Goal: Check status: Check status

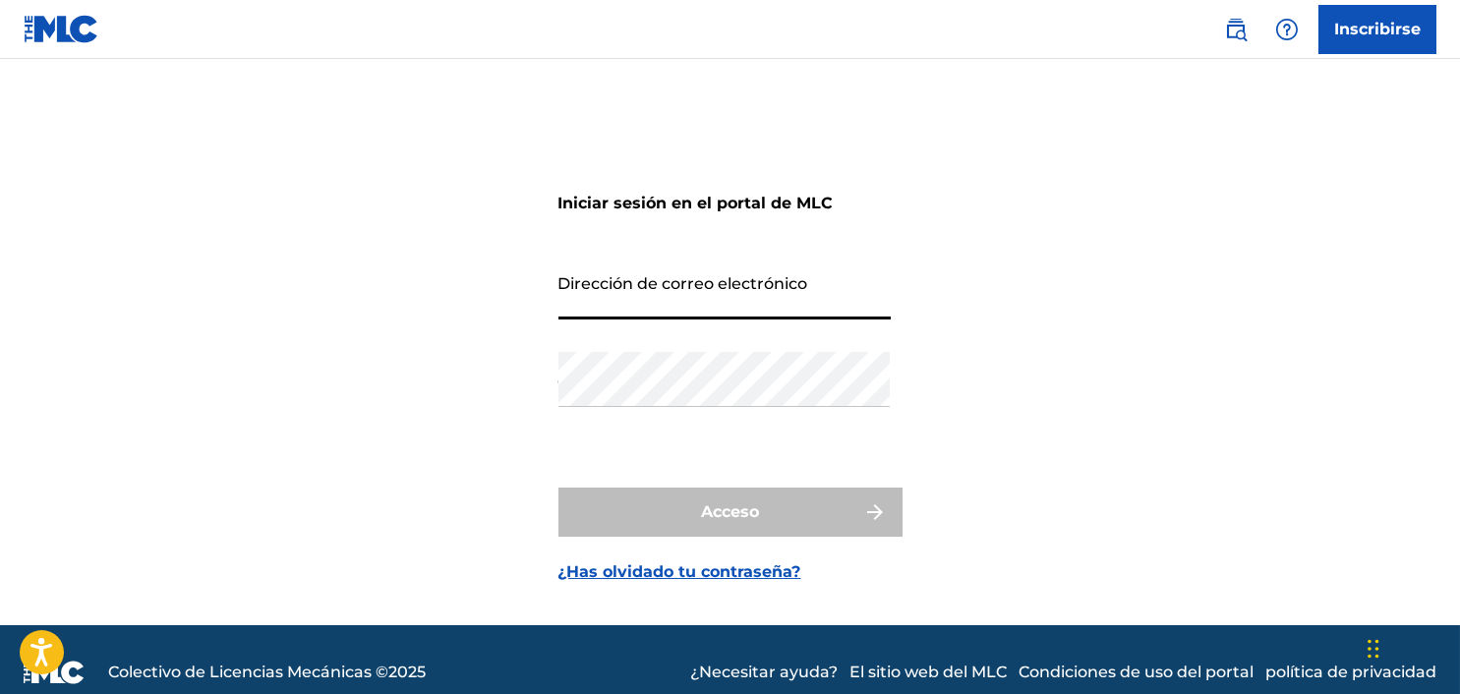
click at [788, 282] on input "Dirección de correo electrónico" at bounding box center [724, 292] width 332 height 56
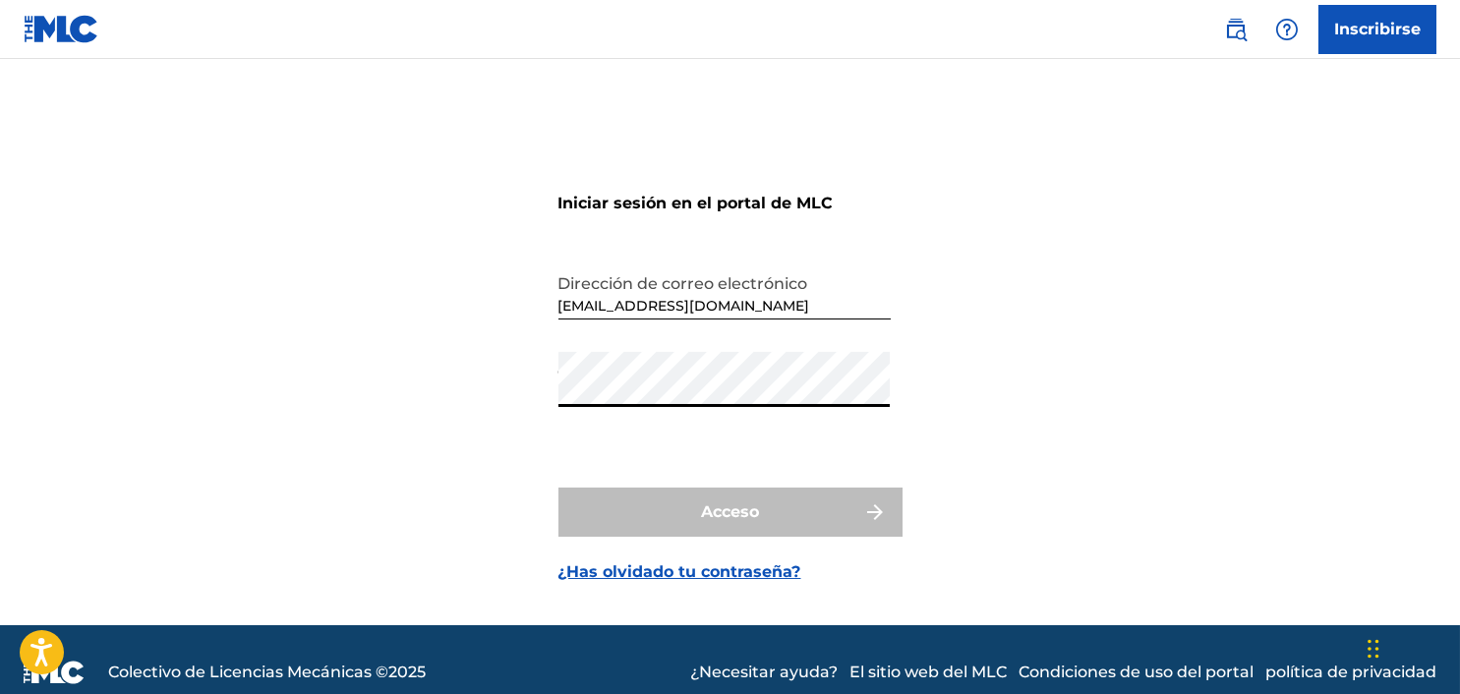
type input "[EMAIL_ADDRESS][DOMAIN_NAME]"
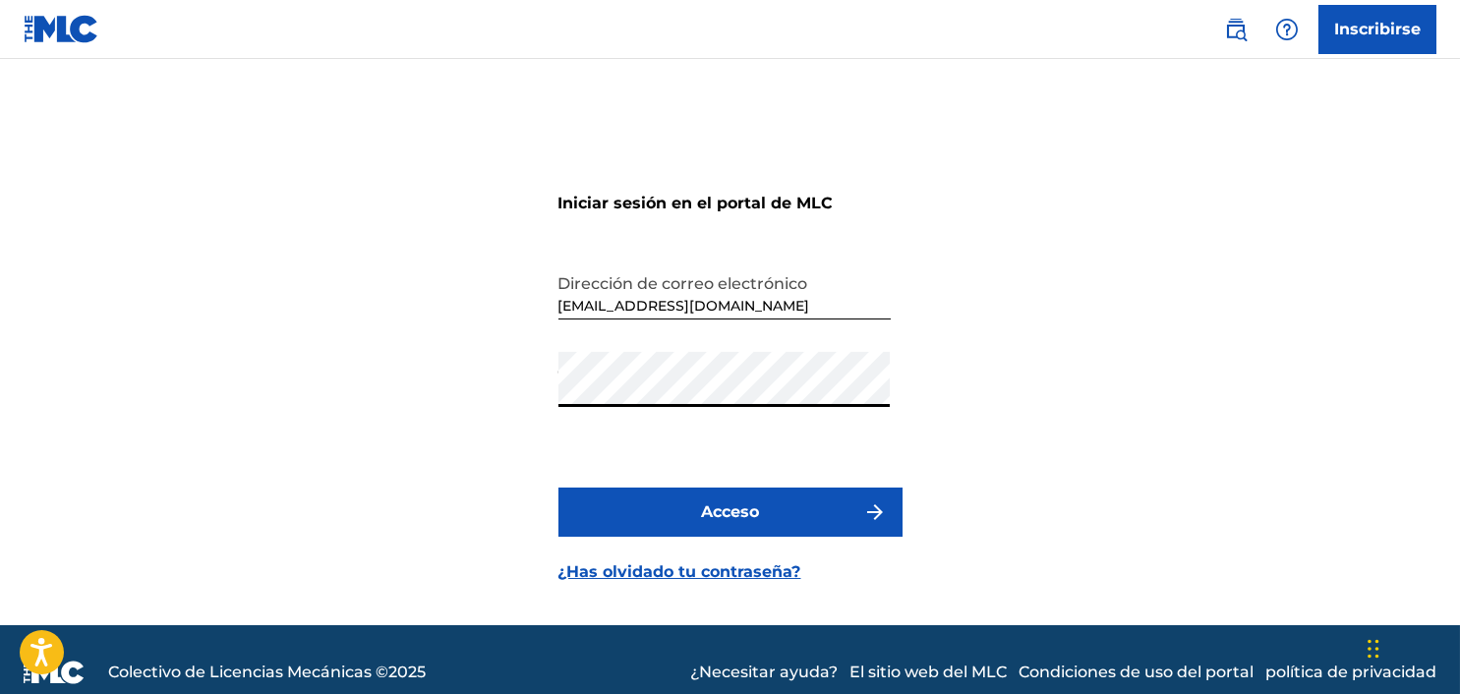
click at [817, 522] on button "Acceso" at bounding box center [730, 512] width 344 height 49
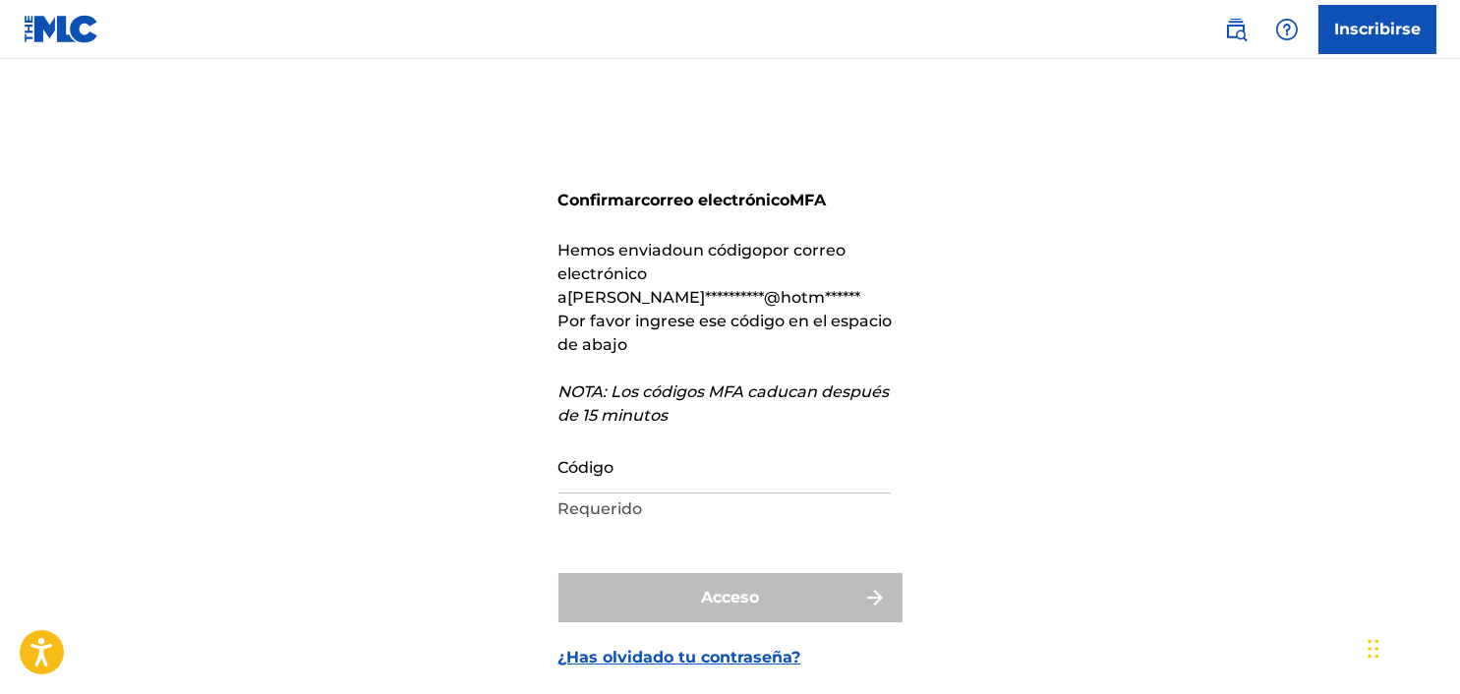
click at [735, 464] on input "Código" at bounding box center [724, 466] width 332 height 56
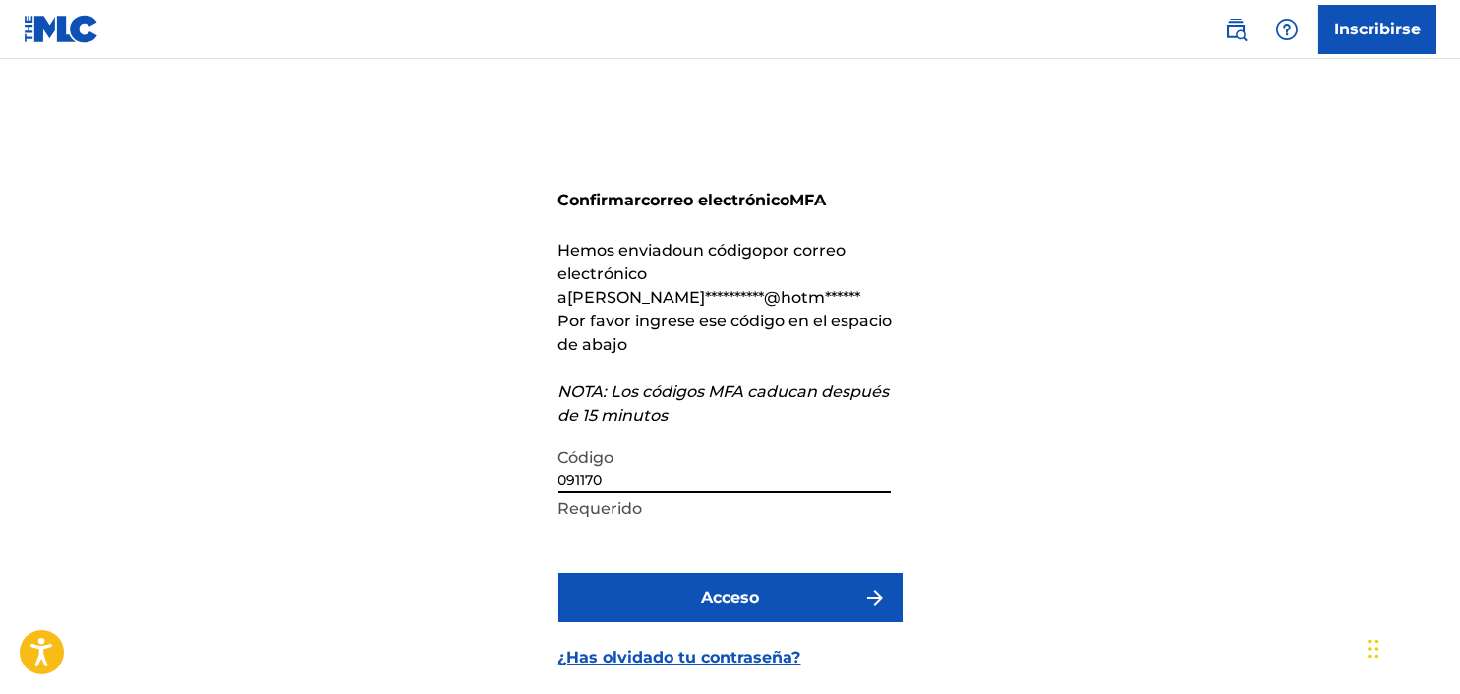
type input "091170"
click at [558, 573] on button "Acceso" at bounding box center [730, 597] width 344 height 49
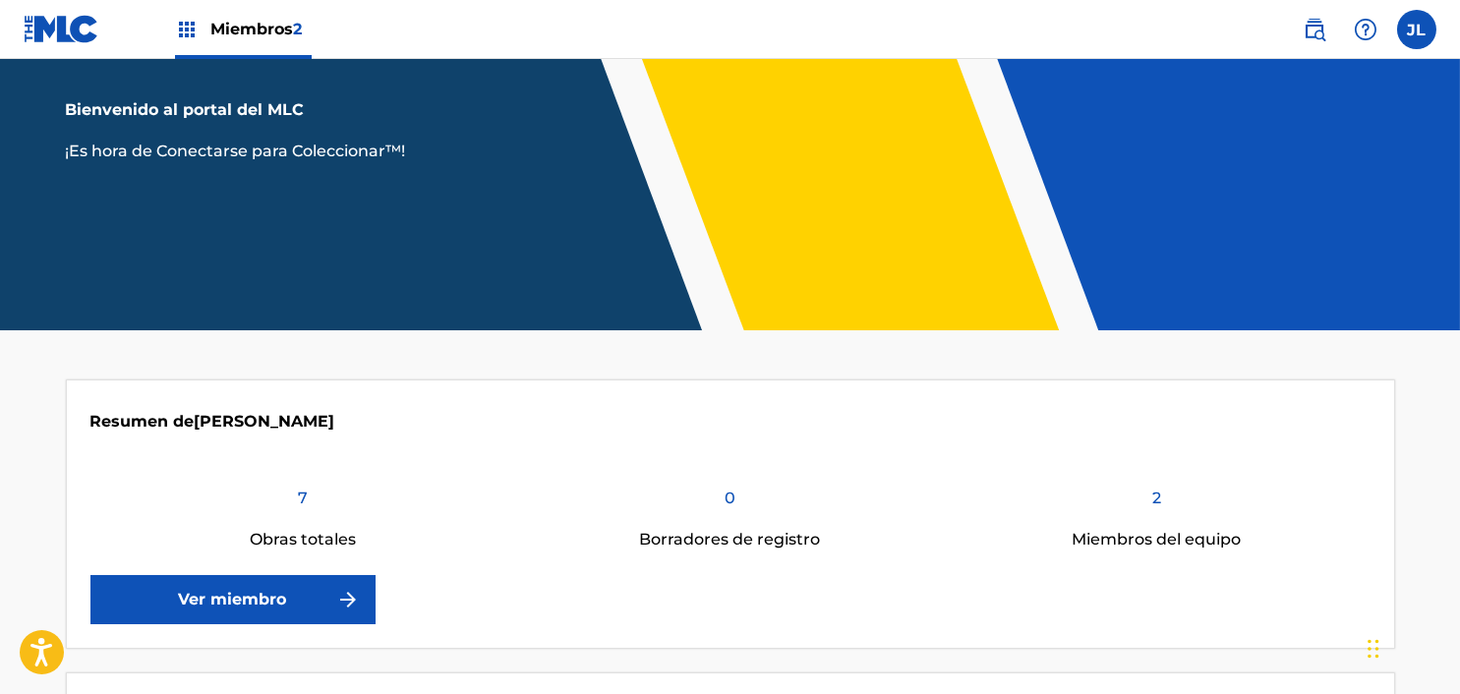
scroll to position [197, 0]
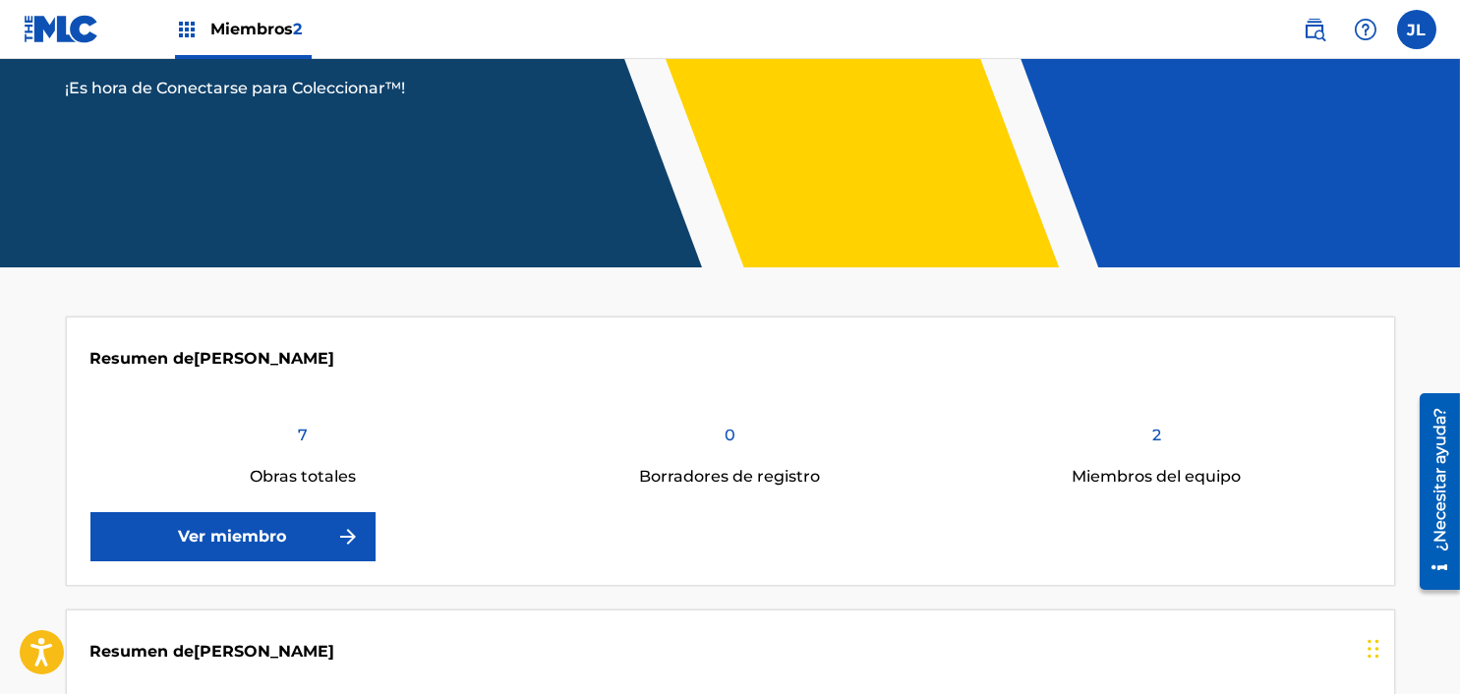
click at [240, 551] on link "Ver miembro" at bounding box center [232, 536] width 285 height 49
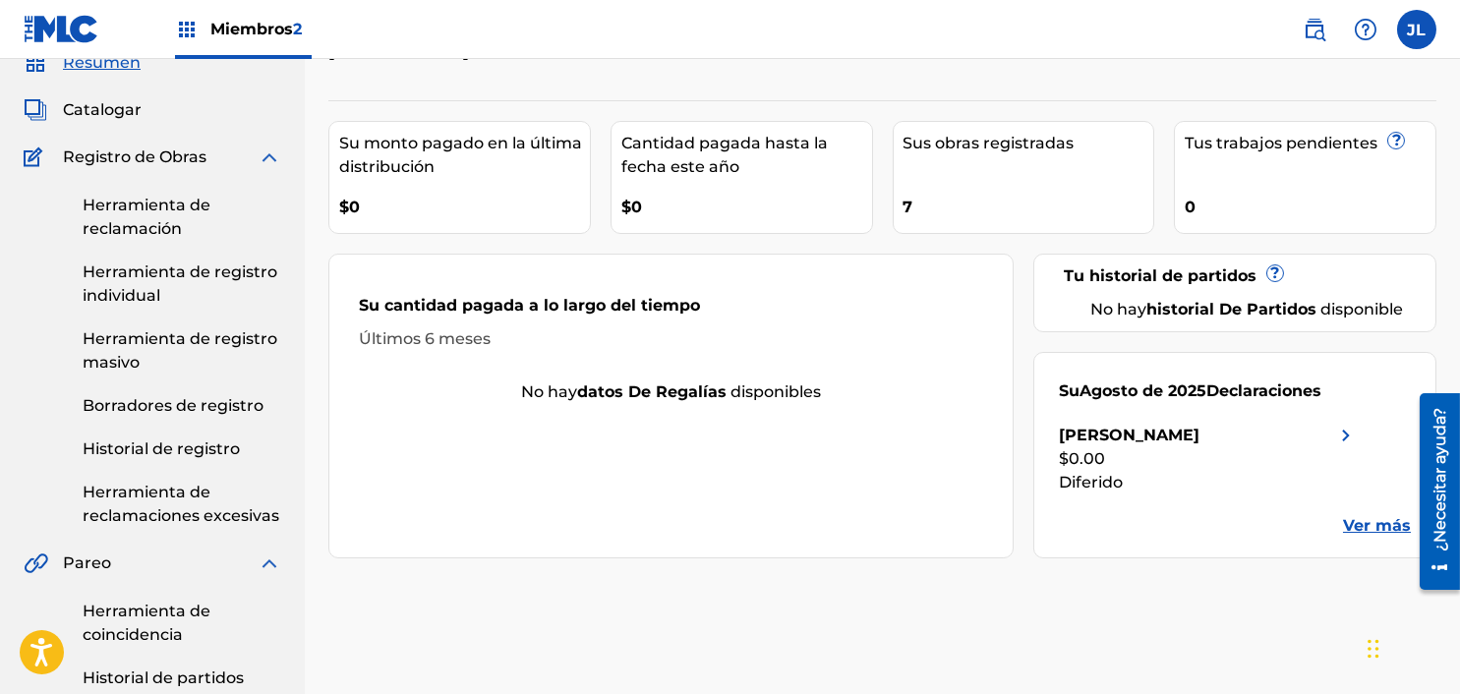
scroll to position [97, 0]
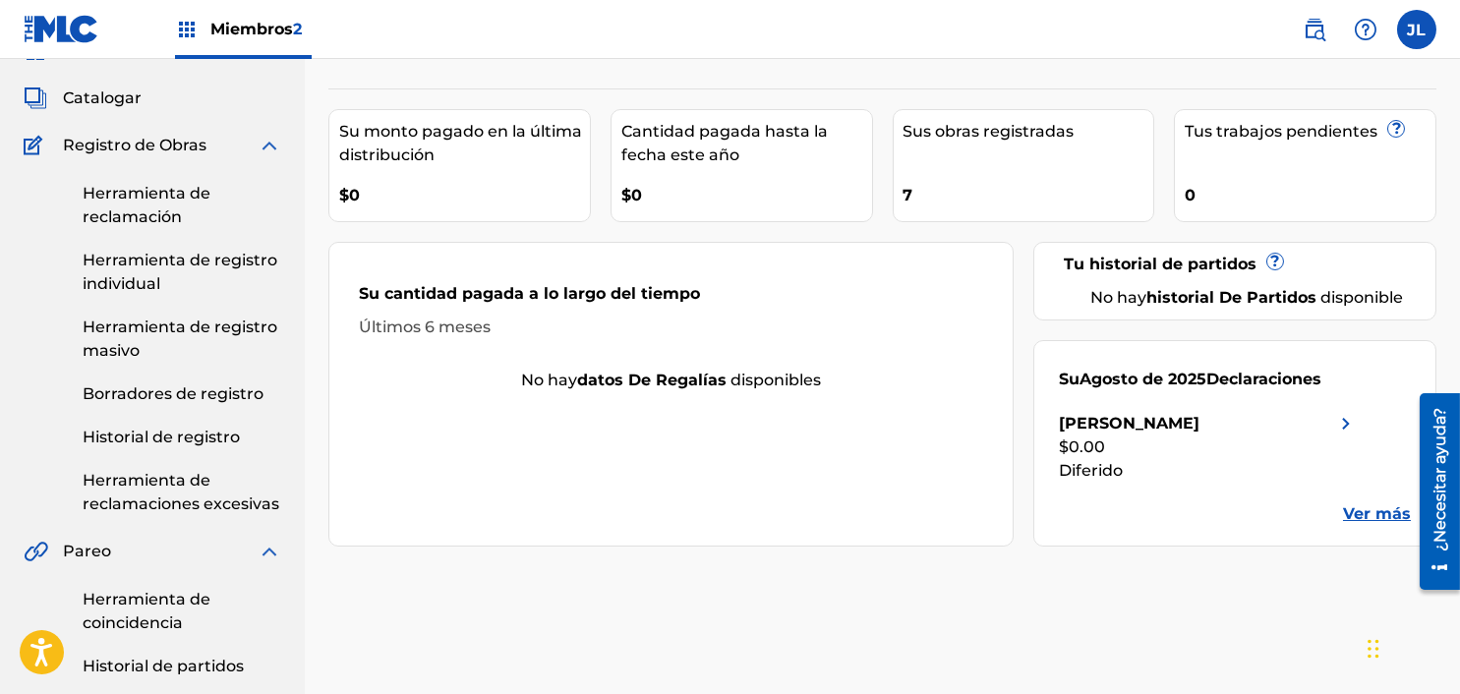
click at [1087, 504] on font "Ver más" at bounding box center [1377, 513] width 68 height 19
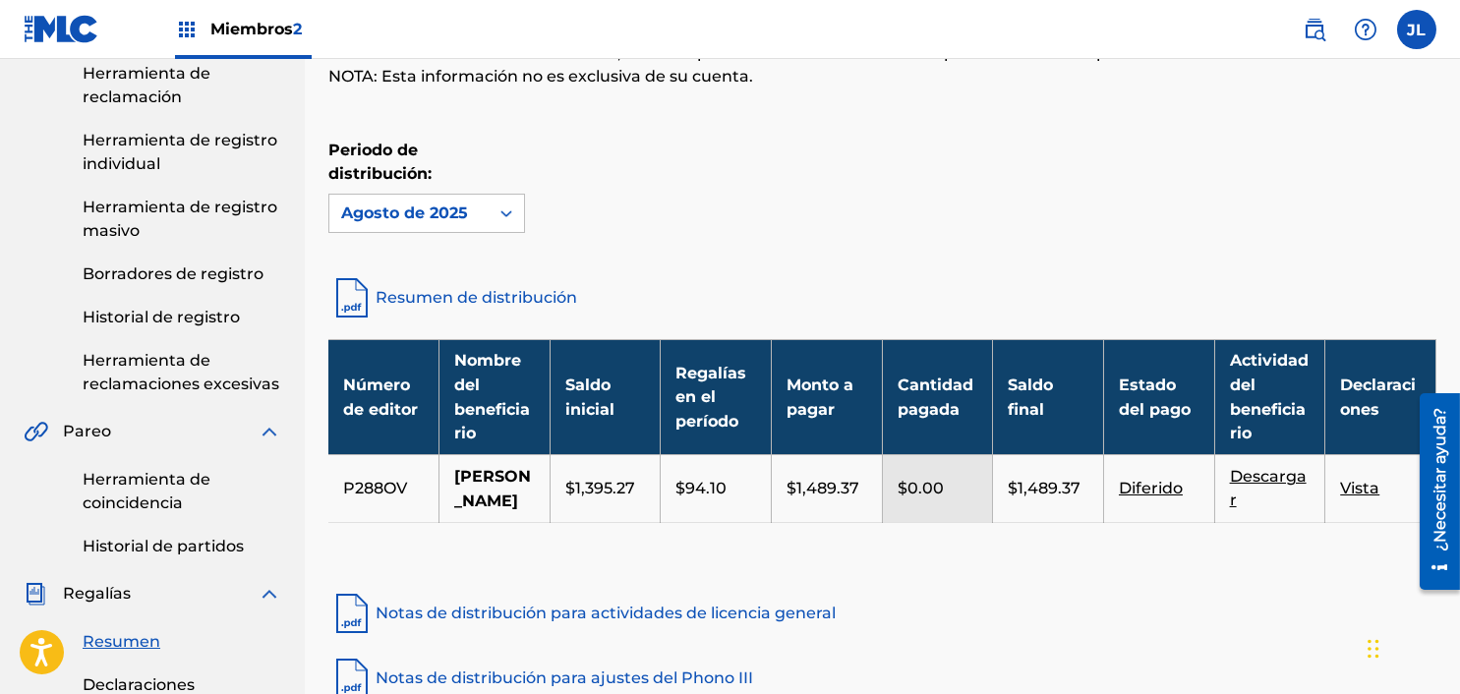
scroll to position [295, 0]
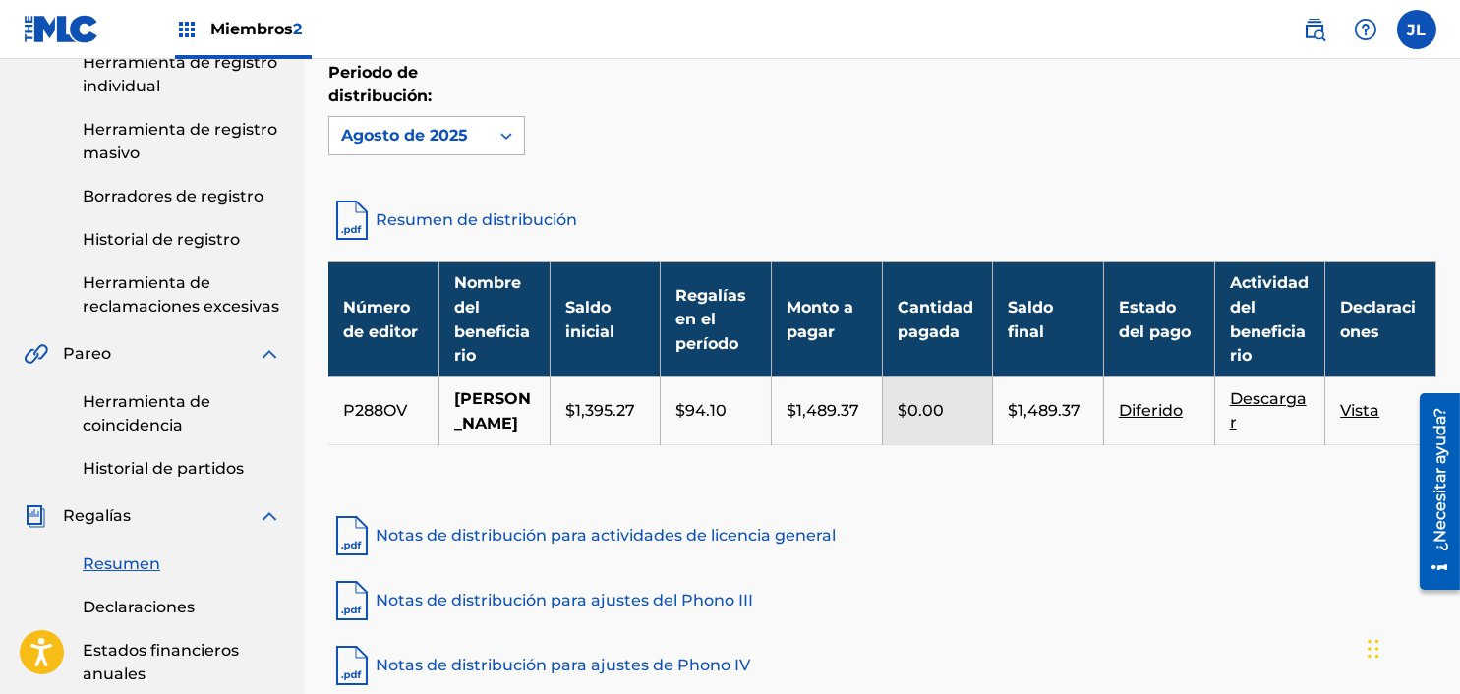
click at [480, 126] on div "Agosto de 2025" at bounding box center [408, 135] width 159 height 37
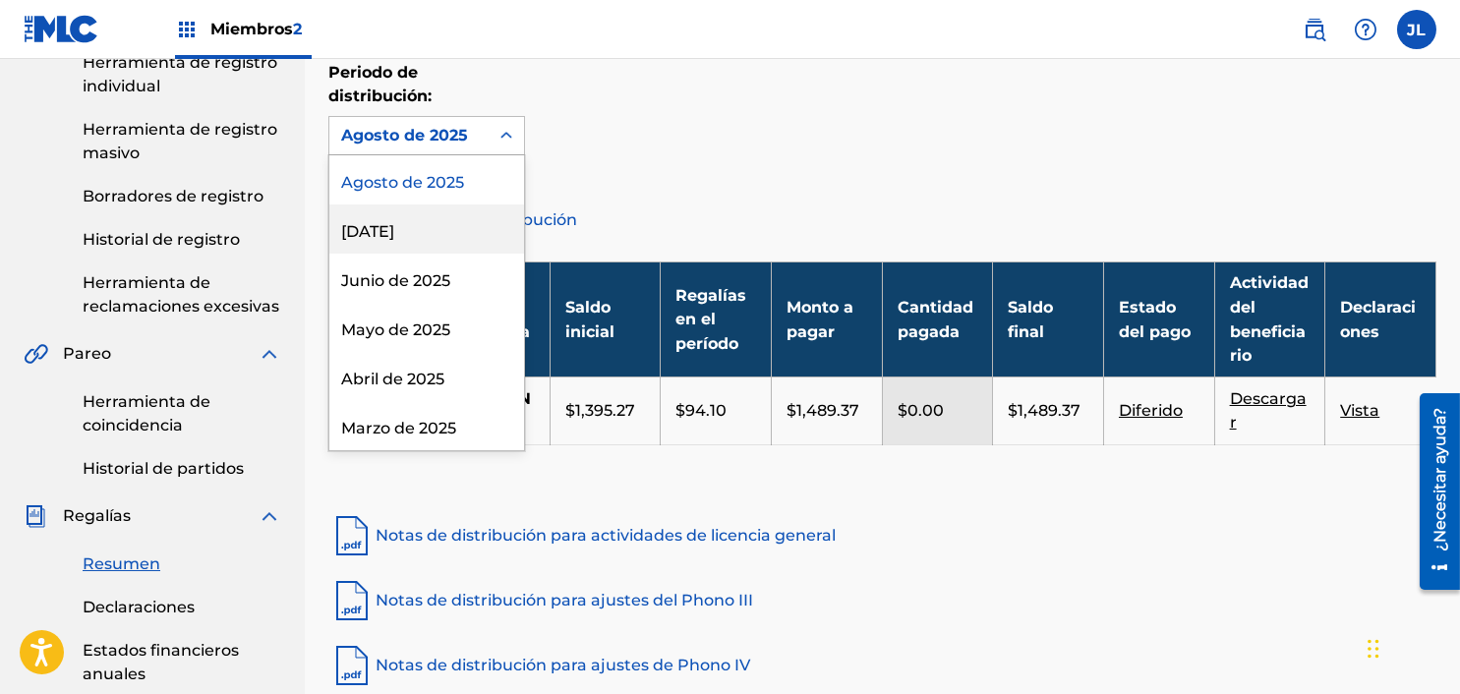
click at [452, 230] on div "[DATE]" at bounding box center [426, 229] width 195 height 49
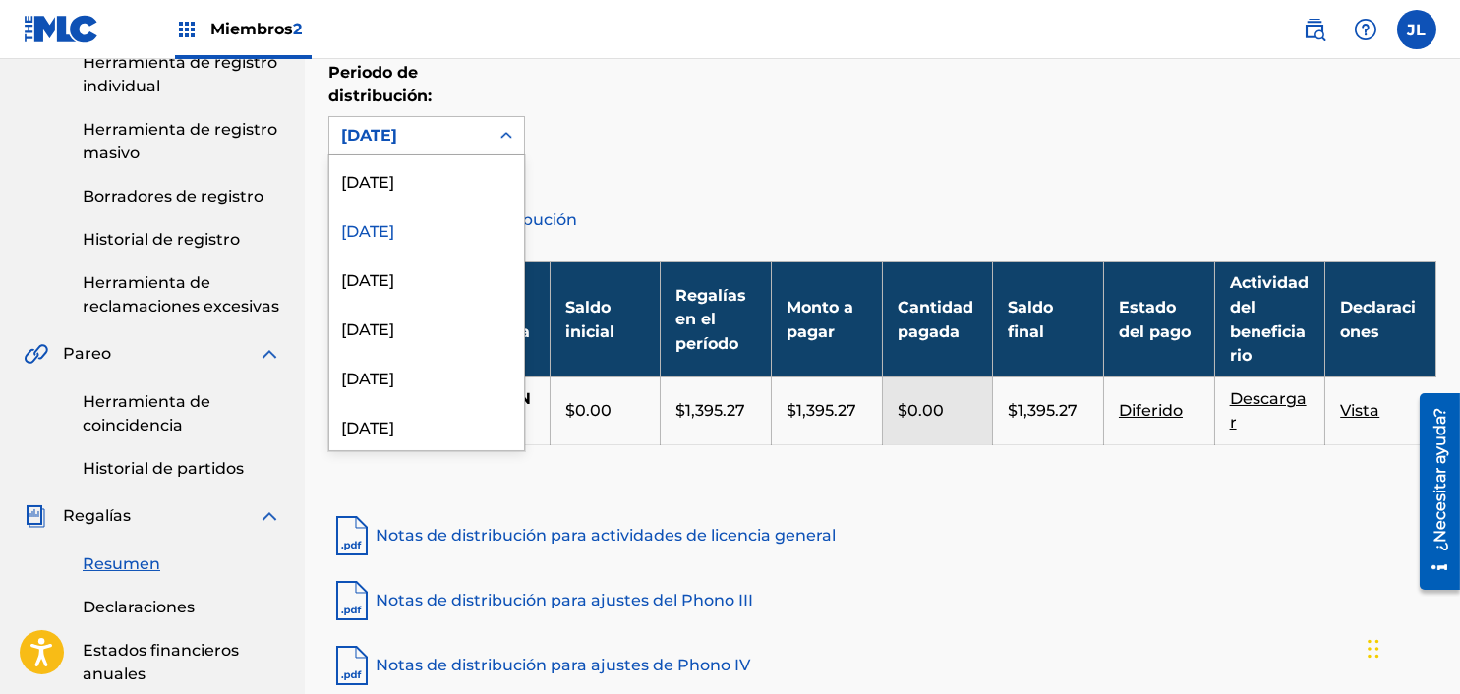
click at [465, 147] on div "[DATE]" at bounding box center [408, 135] width 159 height 37
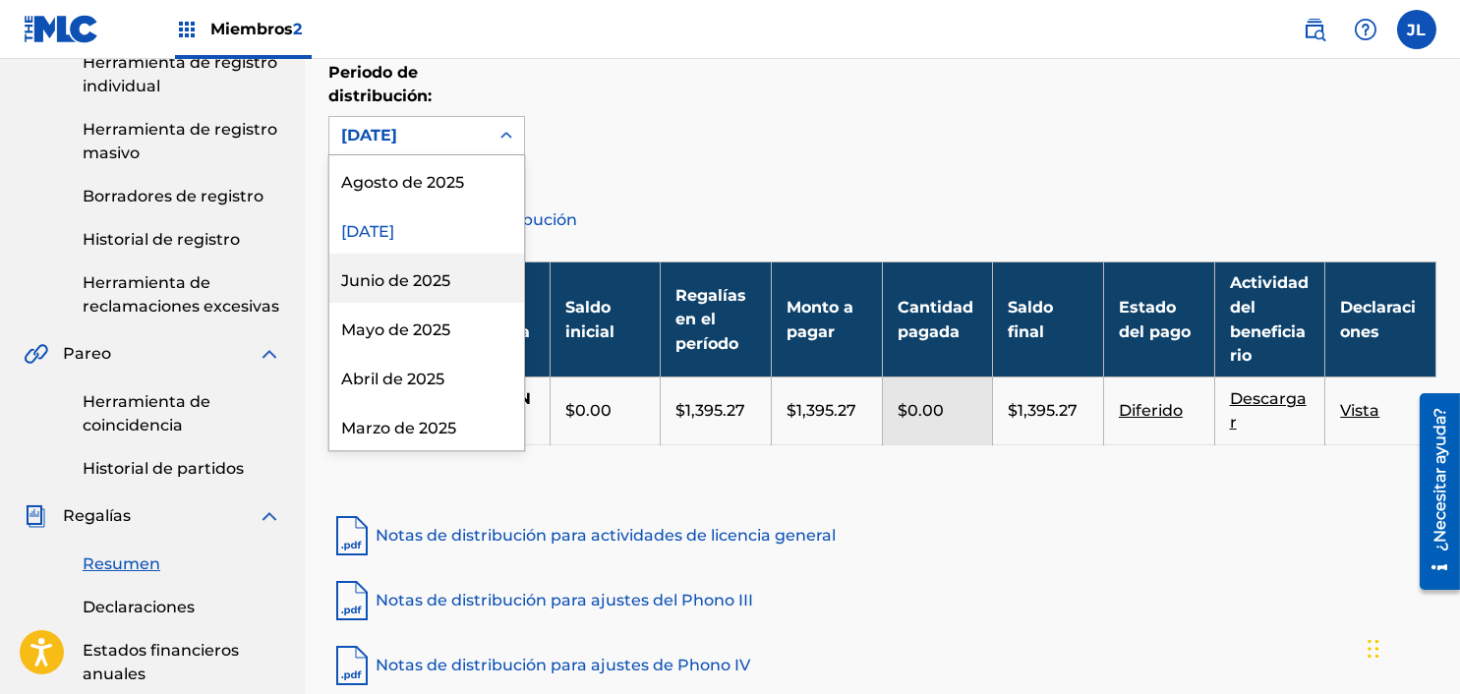
click at [452, 282] on div "Junio ​​de 2025" at bounding box center [426, 278] width 195 height 49
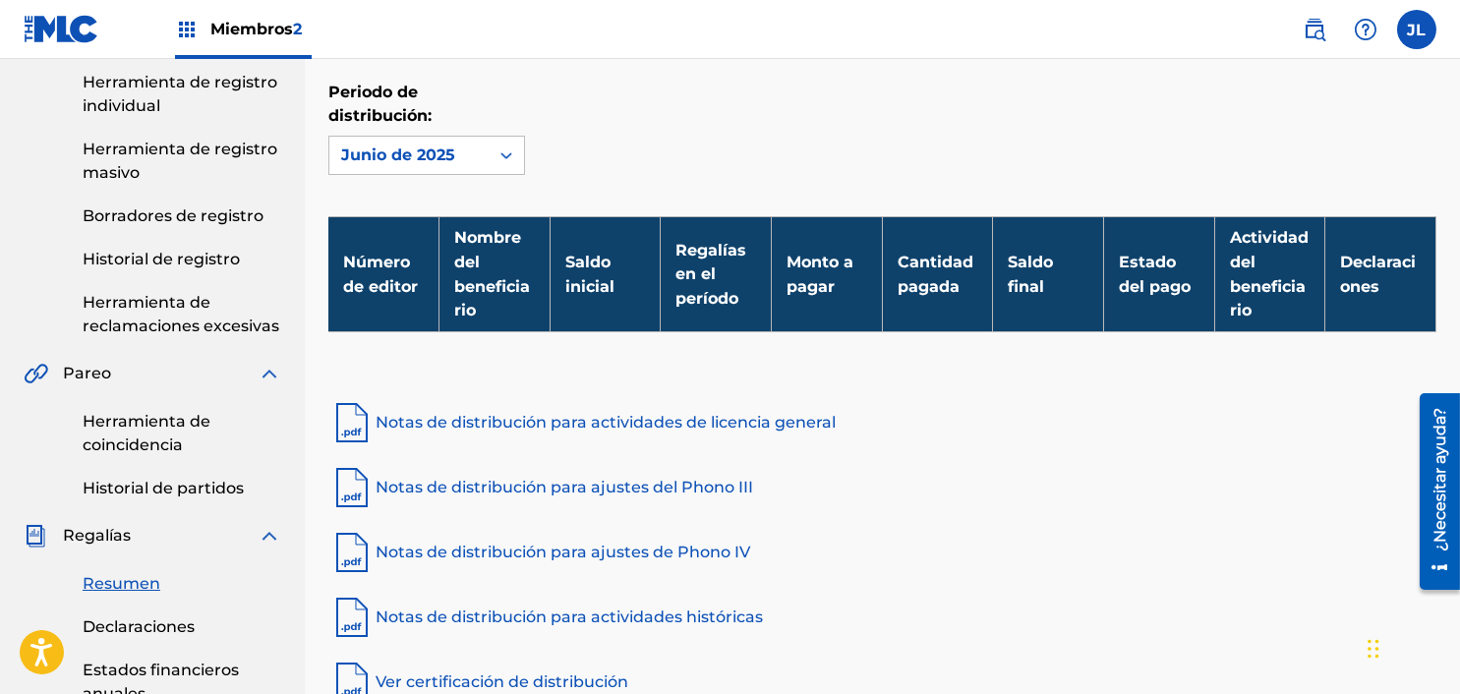
scroll to position [197, 0]
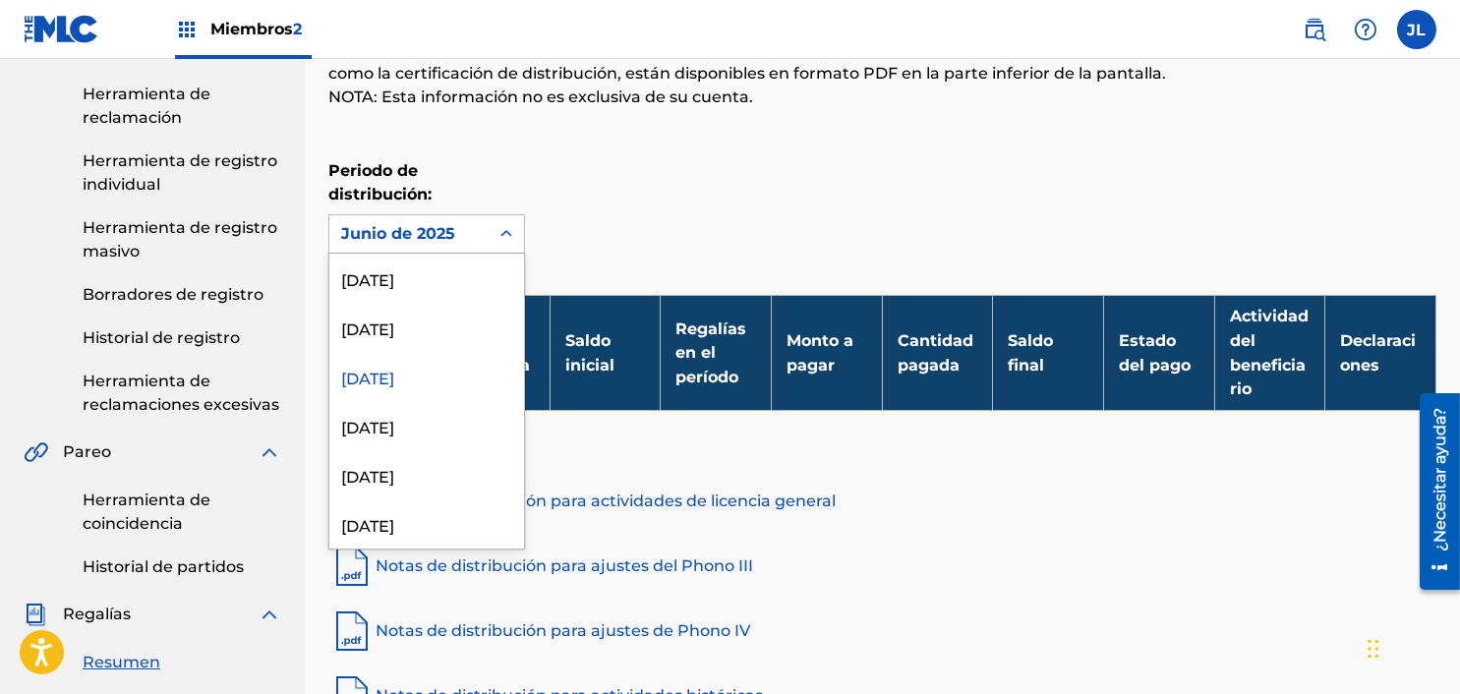
click at [434, 237] on font "Junio ​​de 2025" at bounding box center [398, 233] width 114 height 19
click at [431, 279] on font "Agosto de 2025" at bounding box center [402, 280] width 123 height 19
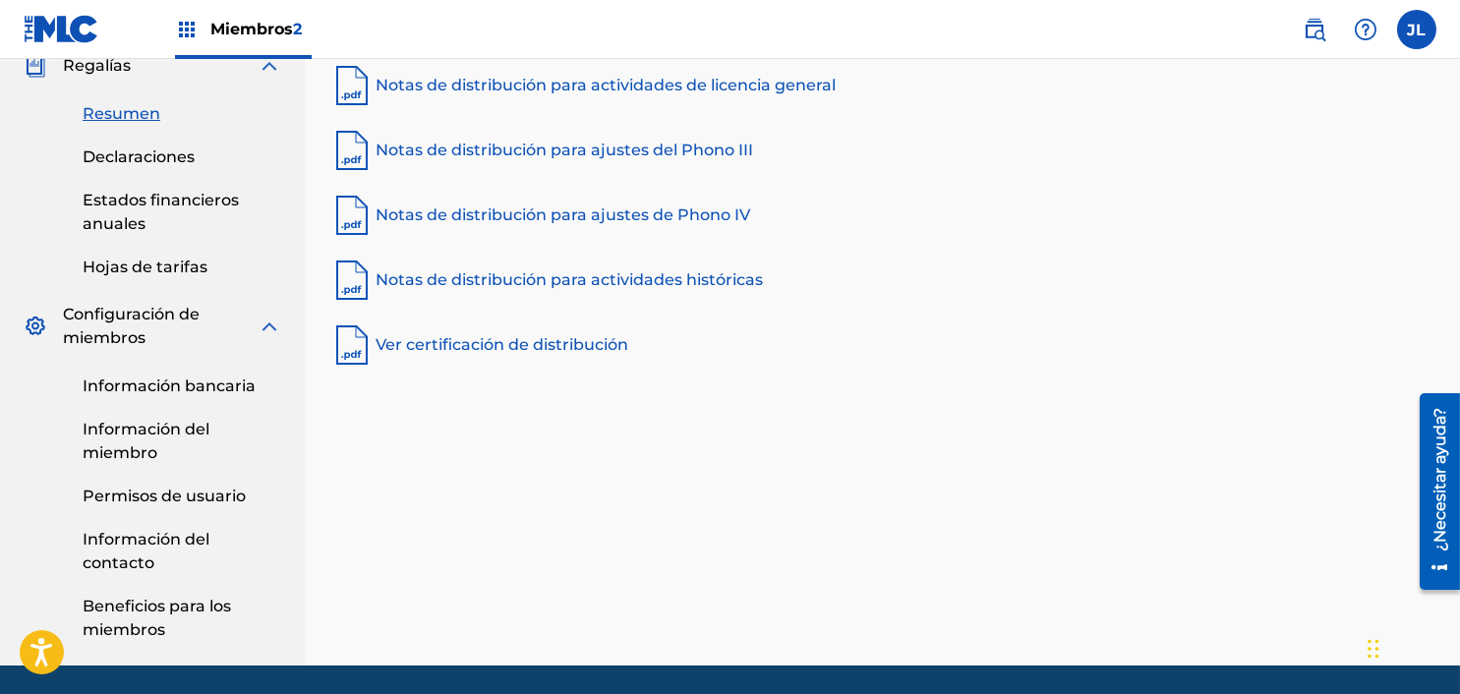
scroll to position [787, 0]
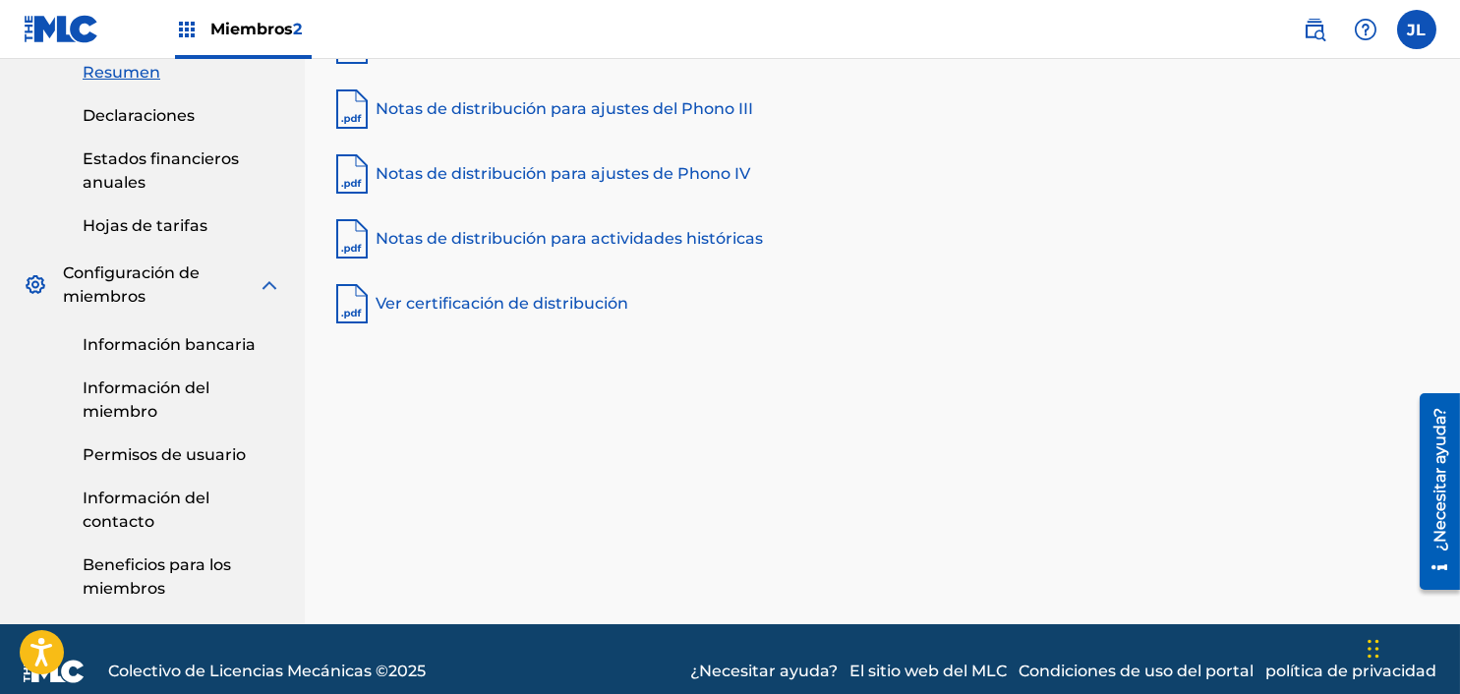
click at [155, 349] on font "Información bancaria" at bounding box center [169, 344] width 173 height 19
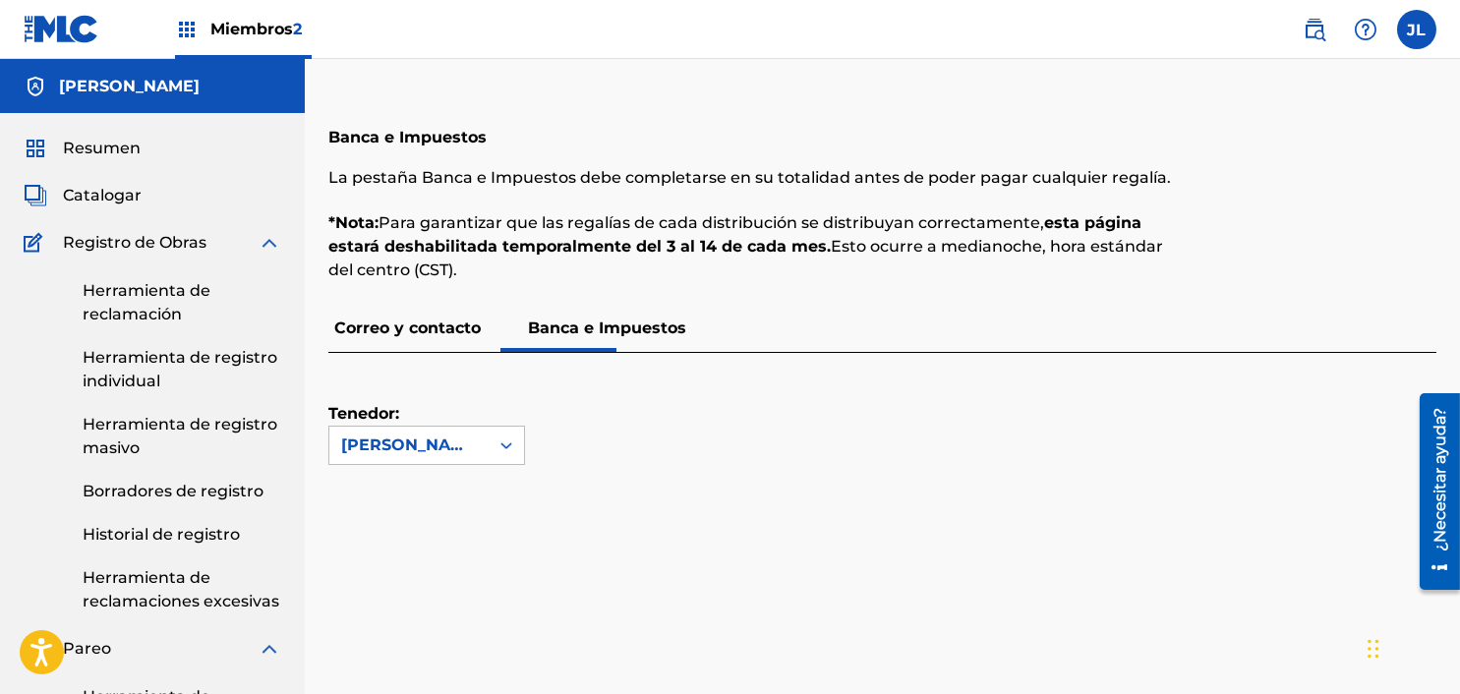
click at [112, 155] on font "Resumen" at bounding box center [102, 148] width 78 height 19
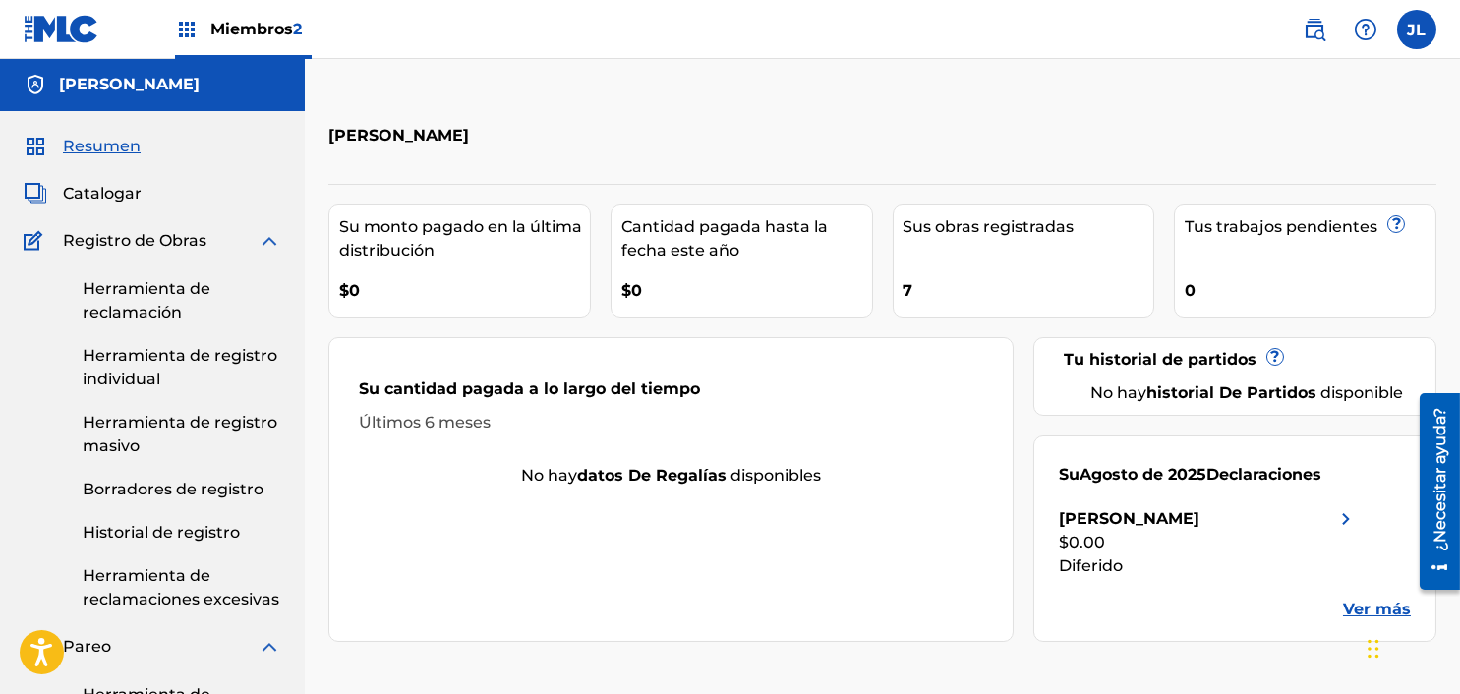
scroll to position [97, 0]
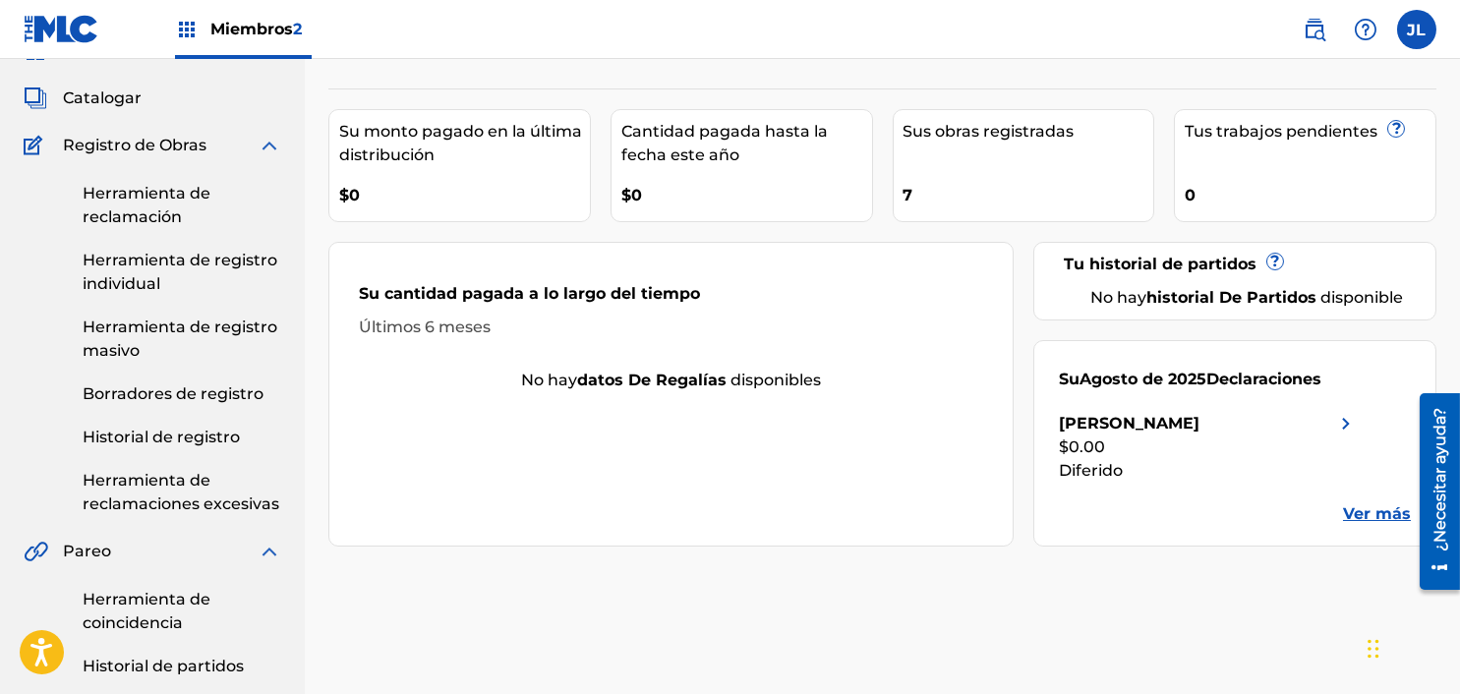
click at [1087, 504] on font "Ver más" at bounding box center [1377, 513] width 68 height 19
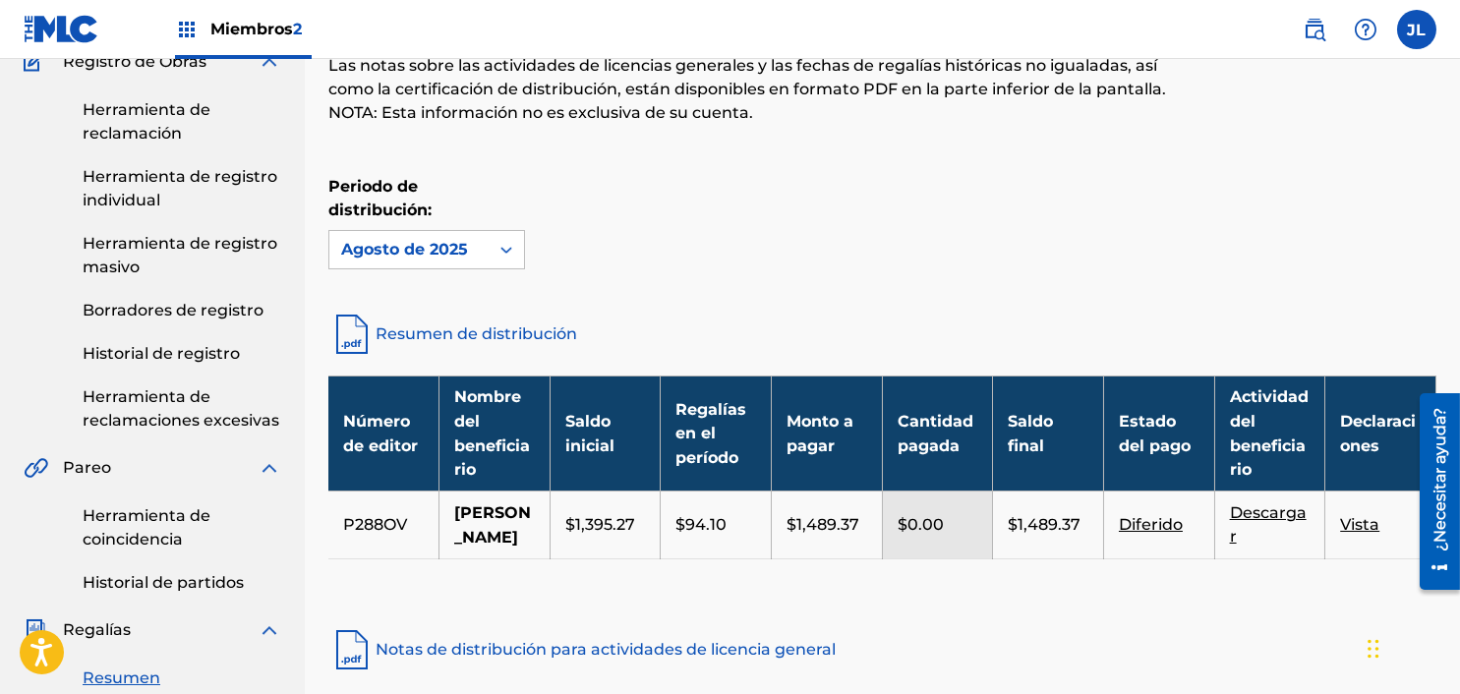
scroll to position [197, 0]
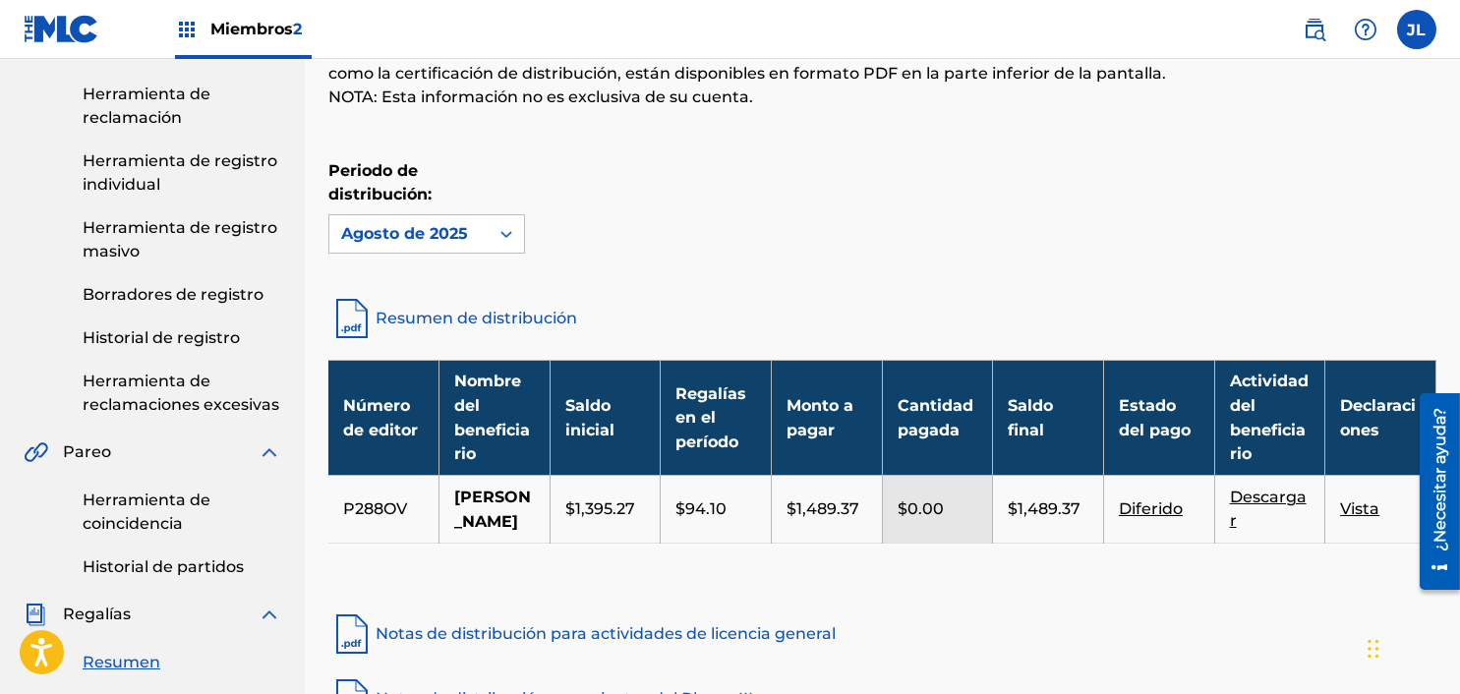
click at [1087, 518] on font "Vista" at bounding box center [1359, 508] width 39 height 19
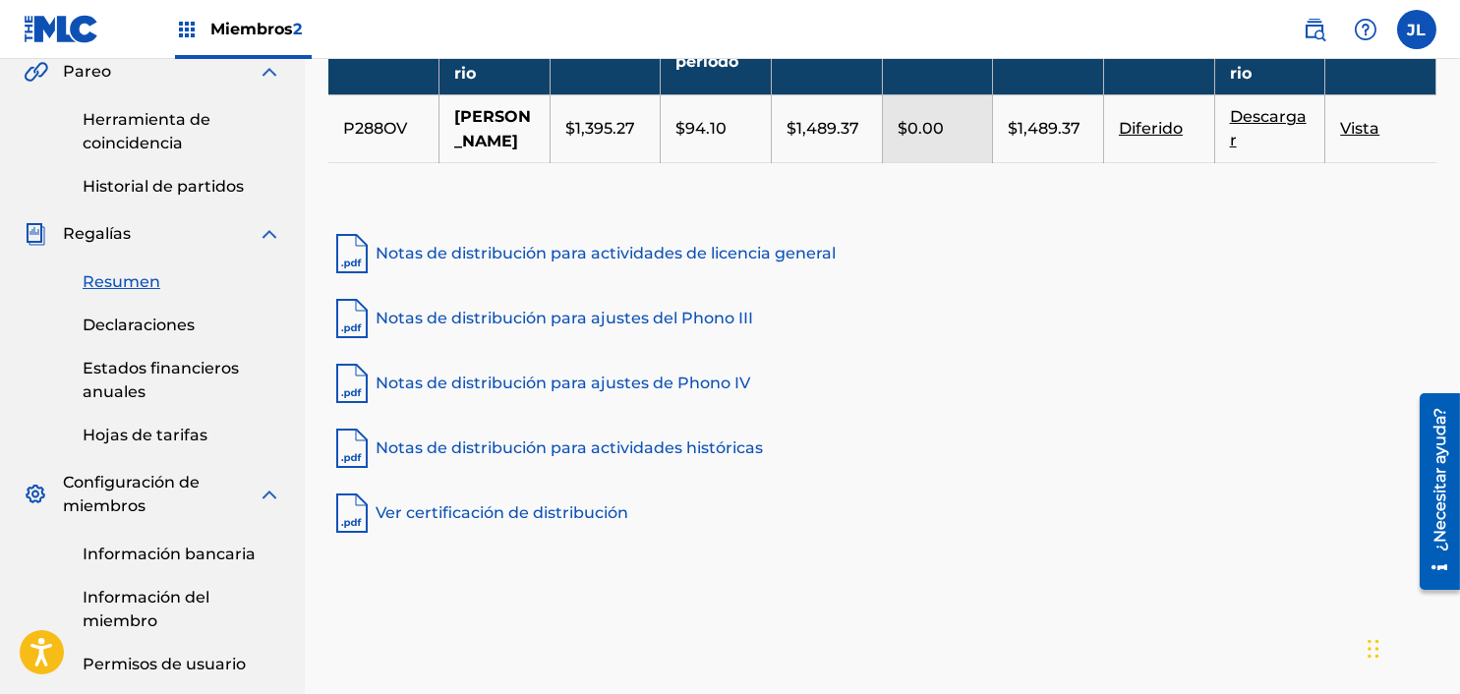
scroll to position [590, 0]
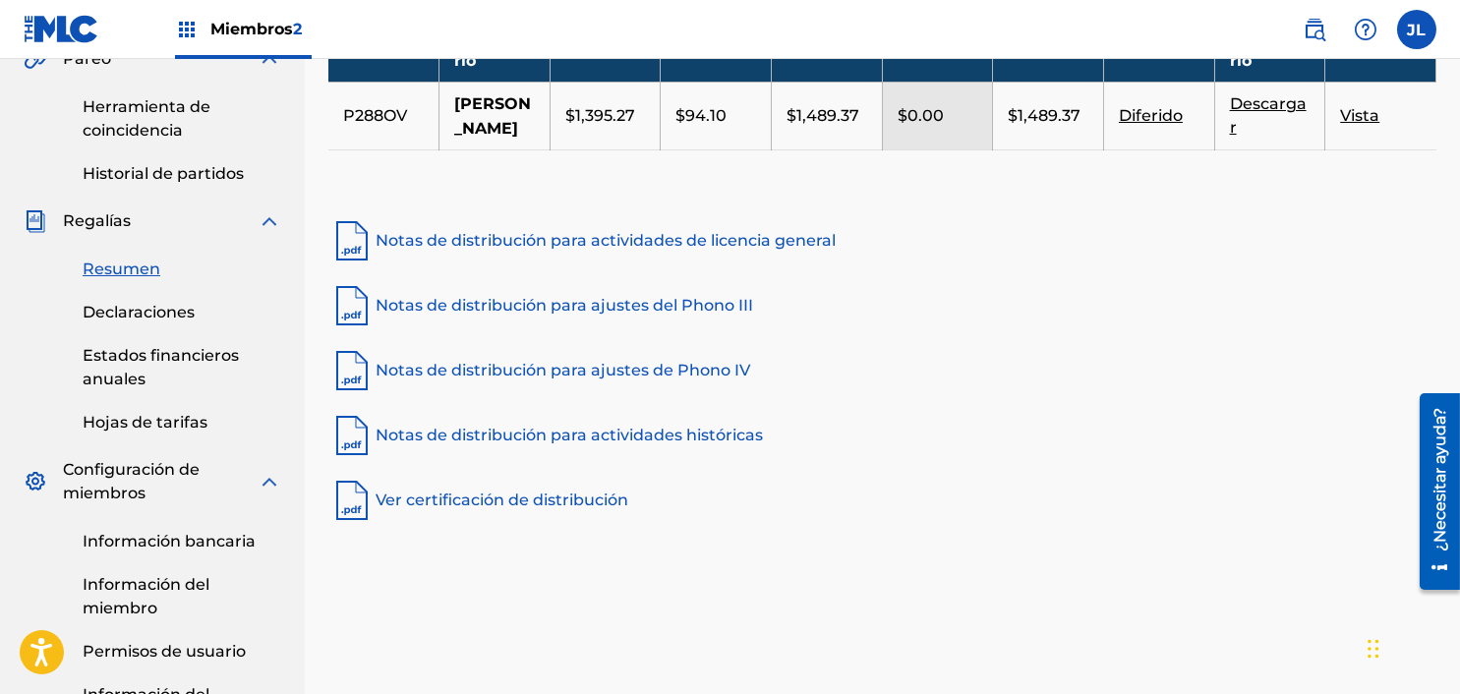
click at [154, 372] on link "Estados financieros anuales" at bounding box center [182, 367] width 199 height 47
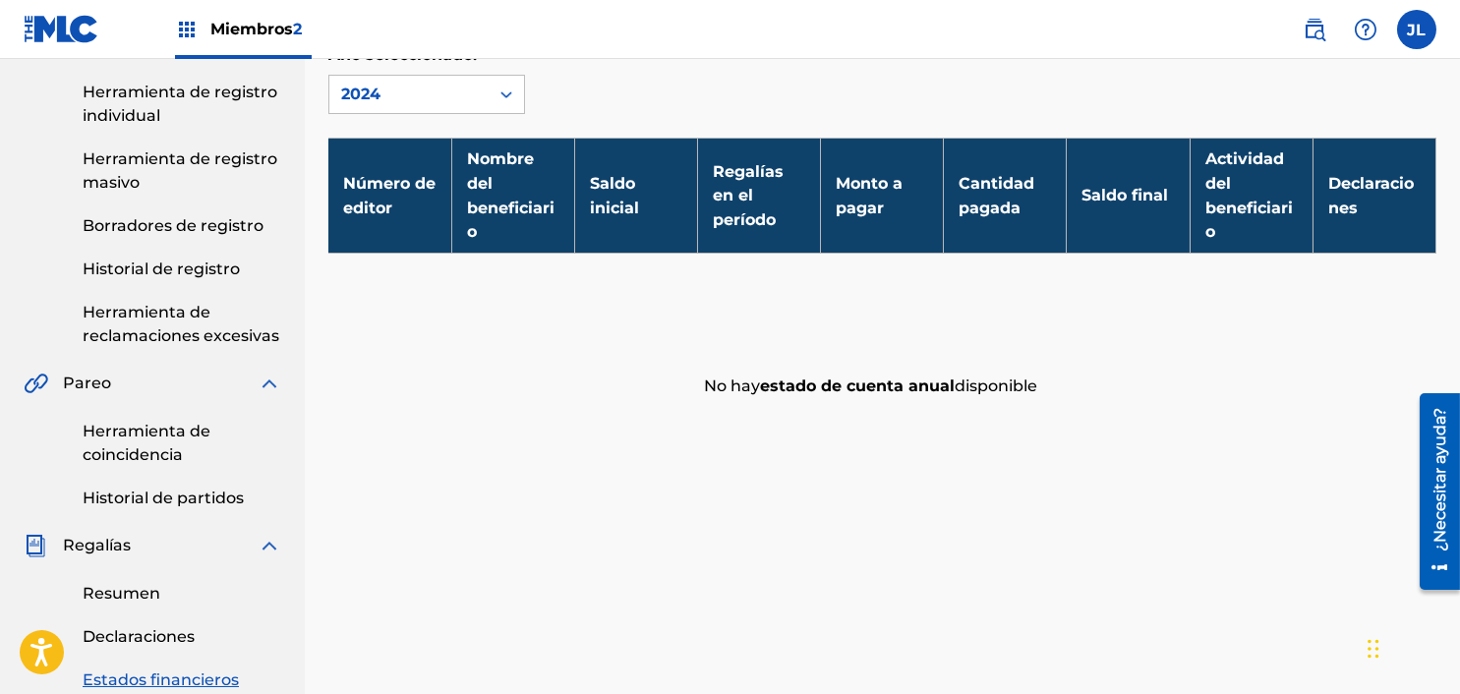
scroll to position [294, 0]
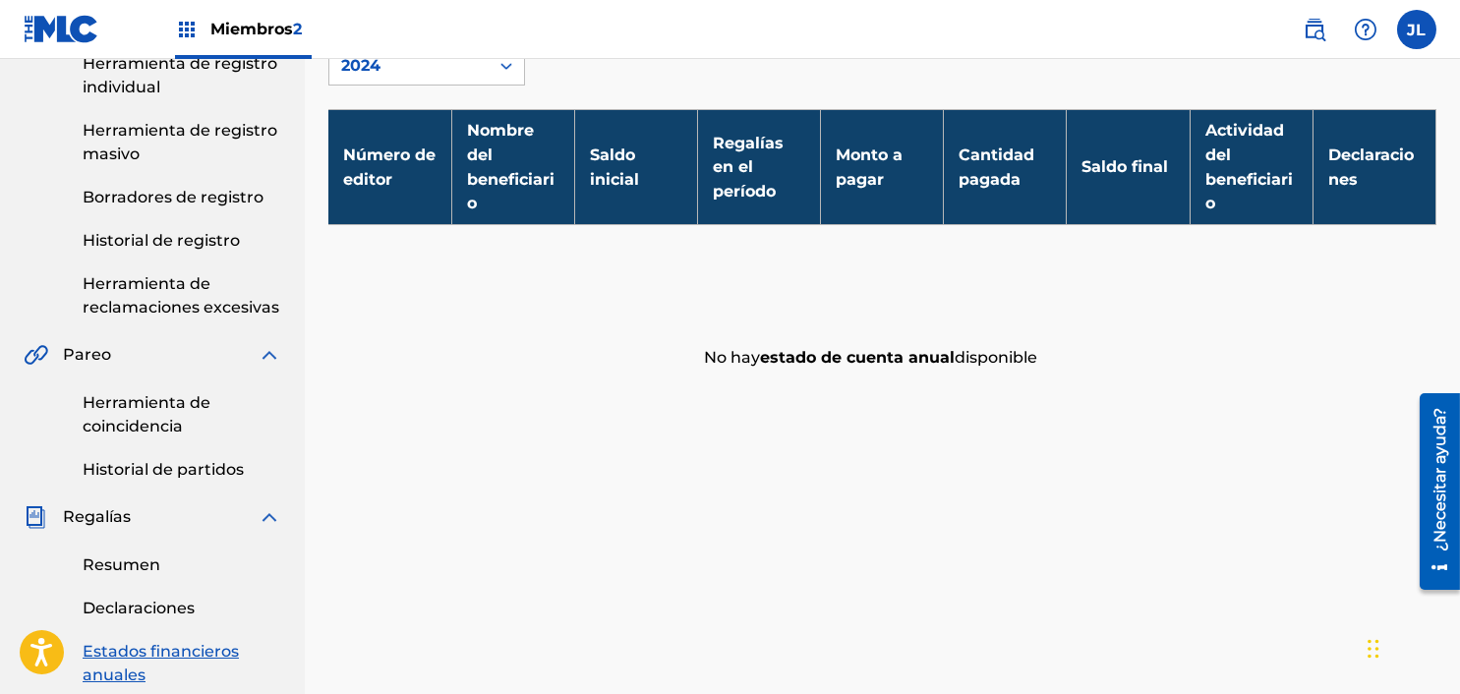
click at [174, 400] on font "Herramienta de coincidencia" at bounding box center [147, 414] width 128 height 42
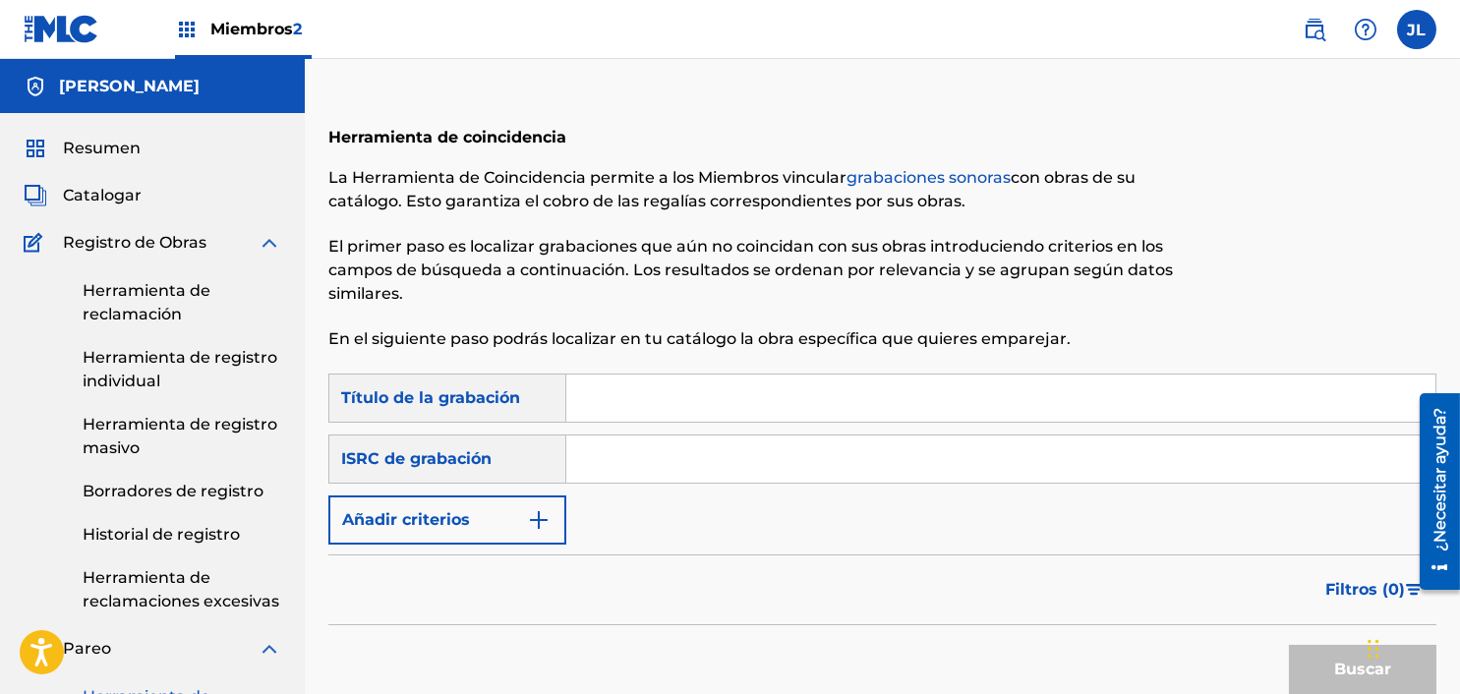
drag, startPoint x: 141, startPoint y: 167, endPoint x: 150, endPoint y: 183, distance: 18.6
click at [121, 141] on font "Resumen" at bounding box center [102, 148] width 78 height 19
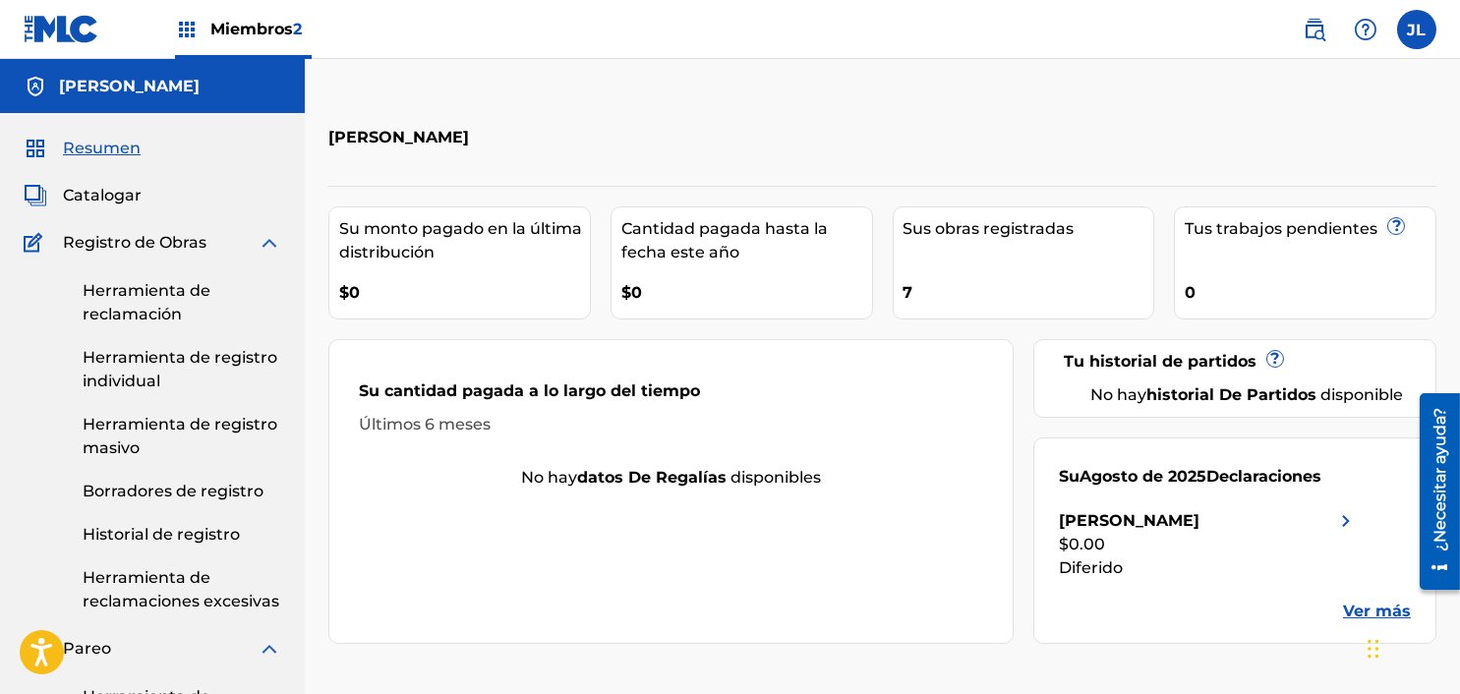
click at [659, 133] on div "[PERSON_NAME]" at bounding box center [754, 137] width 853 height 58
click at [160, 436] on link "Herramienta de registro masivo" at bounding box center [182, 436] width 199 height 47
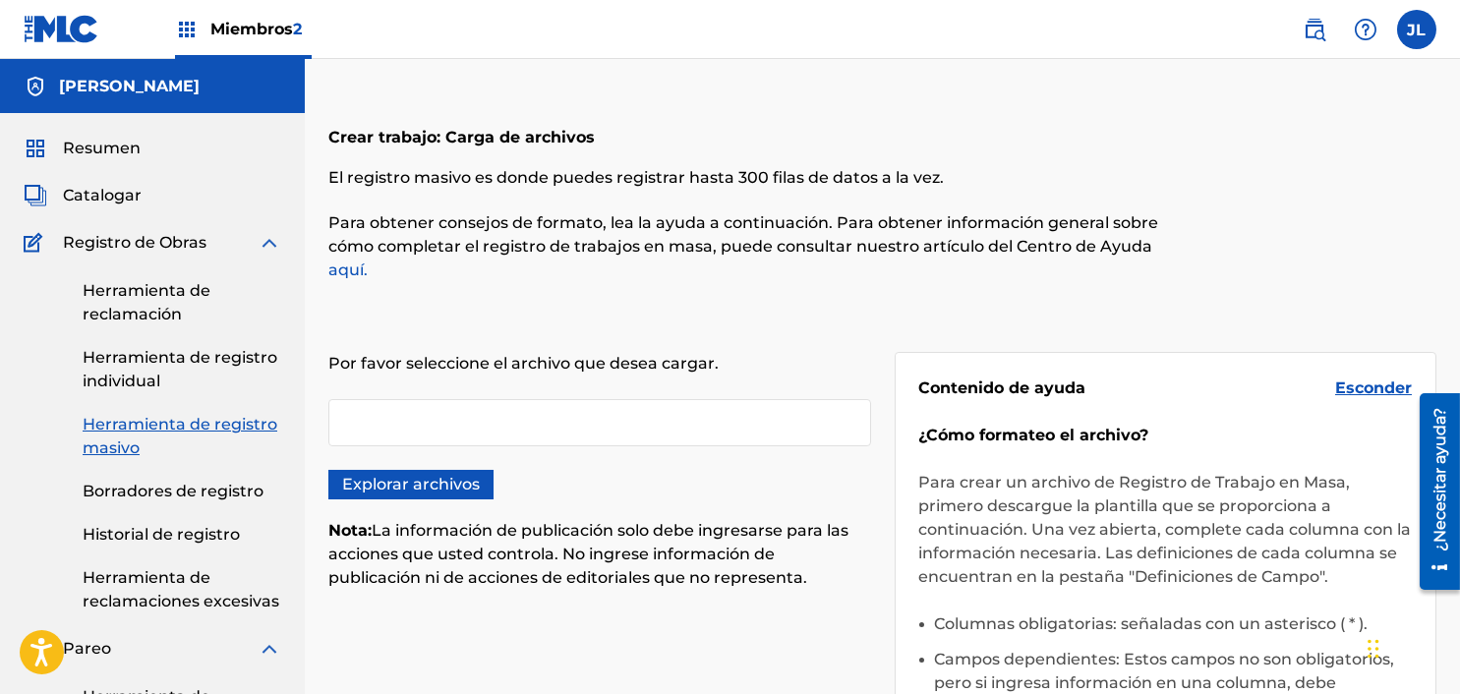
click at [212, 544] on font "Historial de registro" at bounding box center [161, 534] width 157 height 19
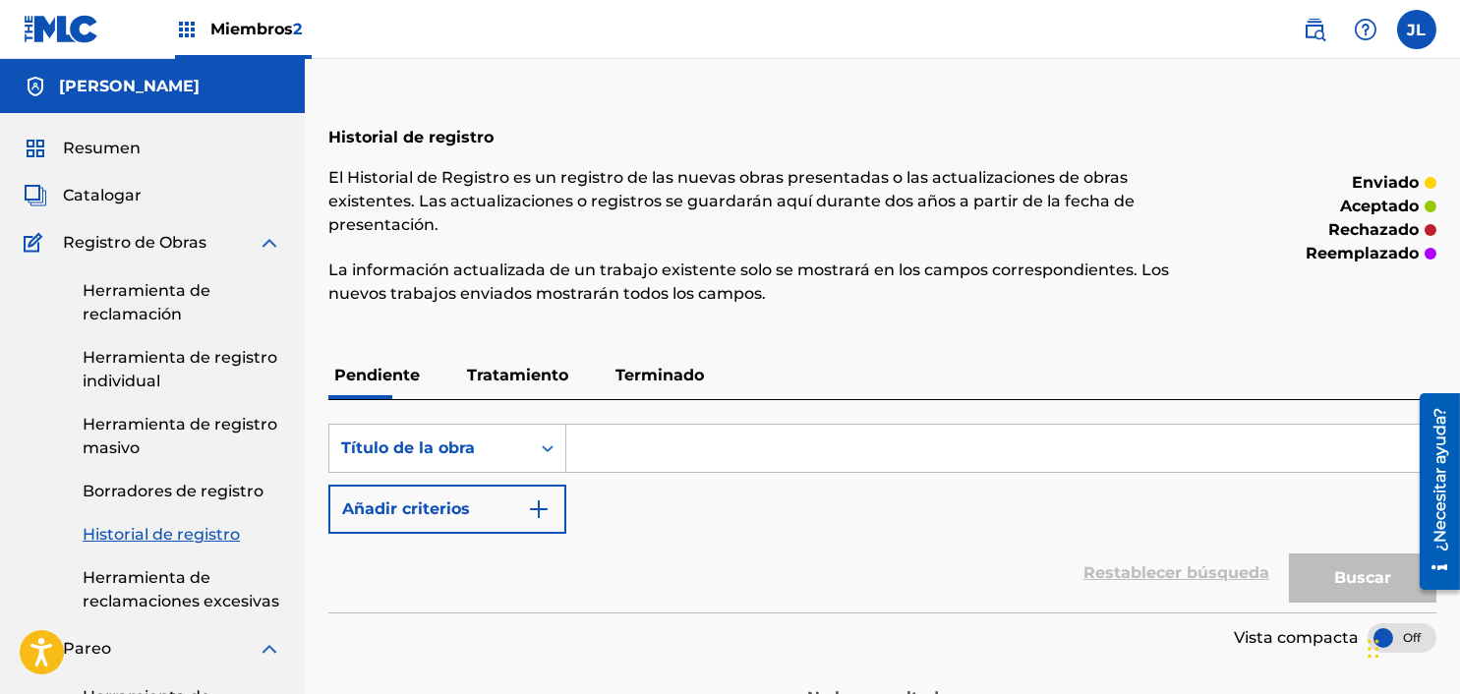
click at [240, 499] on font "Borradores de registro" at bounding box center [173, 491] width 181 height 19
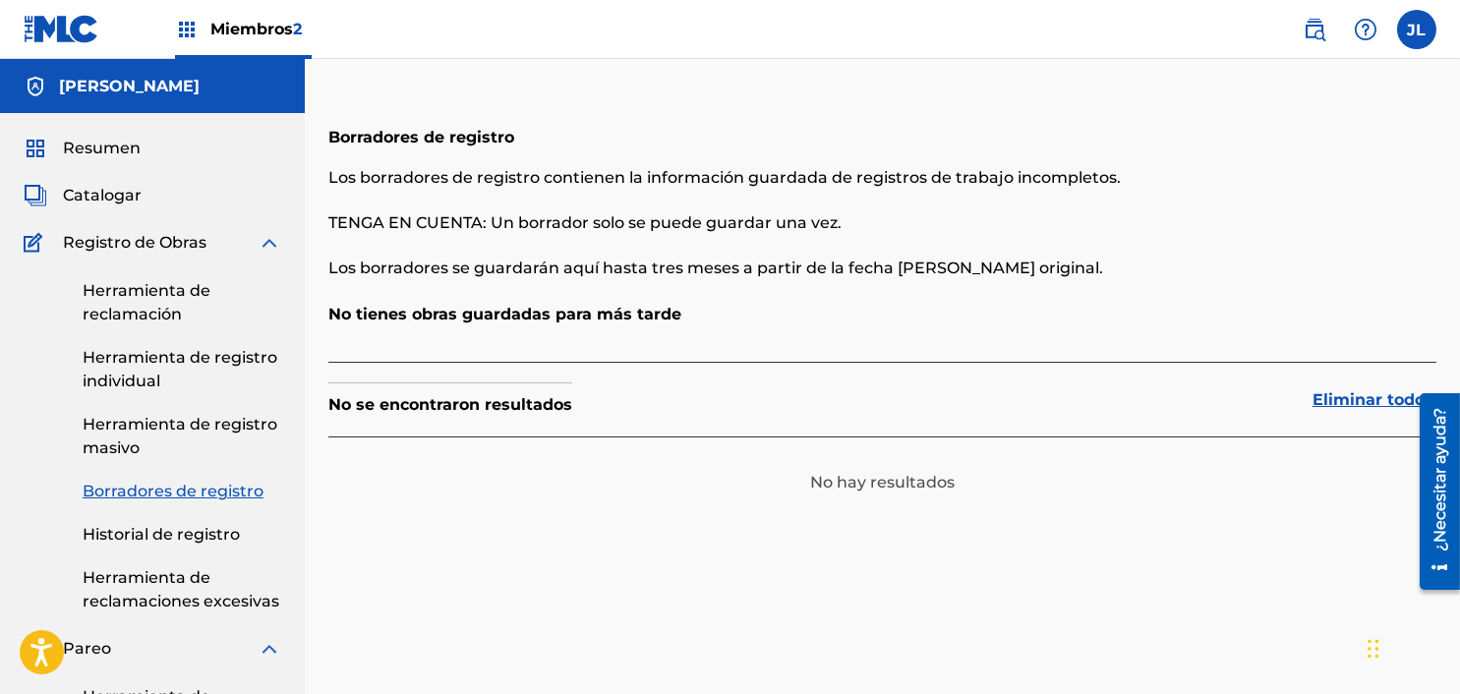
click at [148, 523] on link "Historial de registro" at bounding box center [182, 535] width 199 height 24
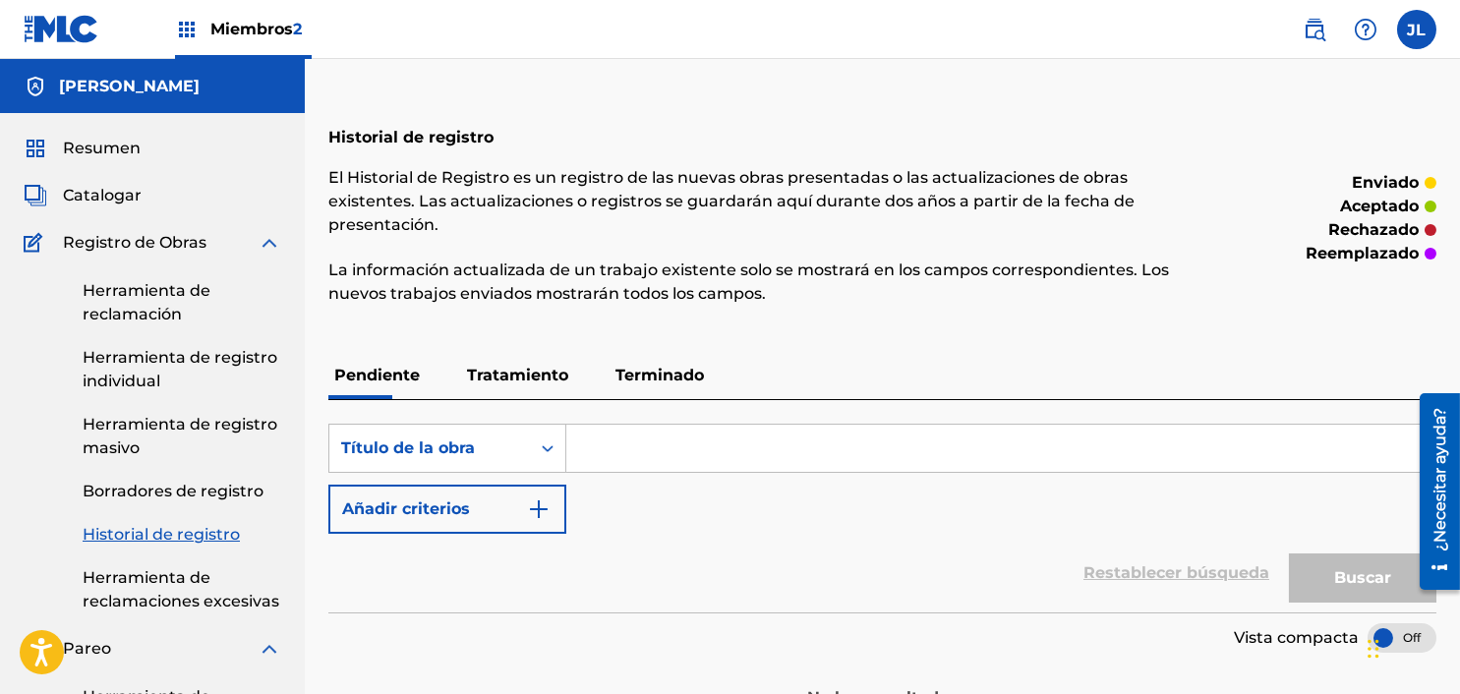
click at [1087, 47] on div "JL JL Jean Carlos Lara [EMAIL_ADDRESS][DOMAIN_NAME] Preferencias de notificació…" at bounding box center [1359, 29] width 153 height 39
click at [1087, 46] on div "JL JL Jean Carlos Lara [EMAIL_ADDRESS][DOMAIN_NAME] Preferencias de notificació…" at bounding box center [1359, 29] width 153 height 39
click at [1087, 41] on label at bounding box center [1416, 29] width 39 height 39
click at [1087, 29] on input "JL Jean Carlos Lara [EMAIL_ADDRESS][DOMAIN_NAME] Preferencias de notificación P…" at bounding box center [1417, 29] width 0 height 0
click at [1087, 37] on div "JL JL Jean Carlos Lara [EMAIL_ADDRESS][DOMAIN_NAME] Preferencias de notificació…" at bounding box center [1416, 29] width 39 height 39
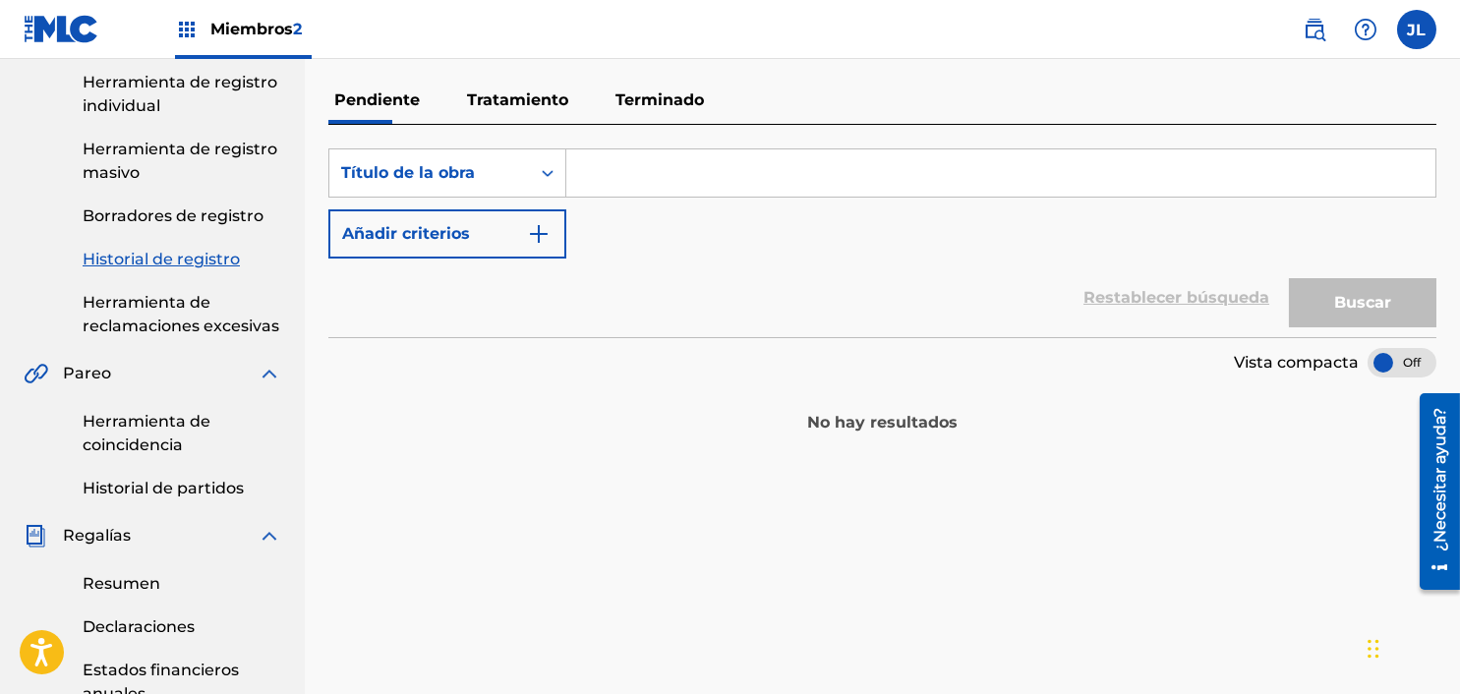
scroll to position [197, 0]
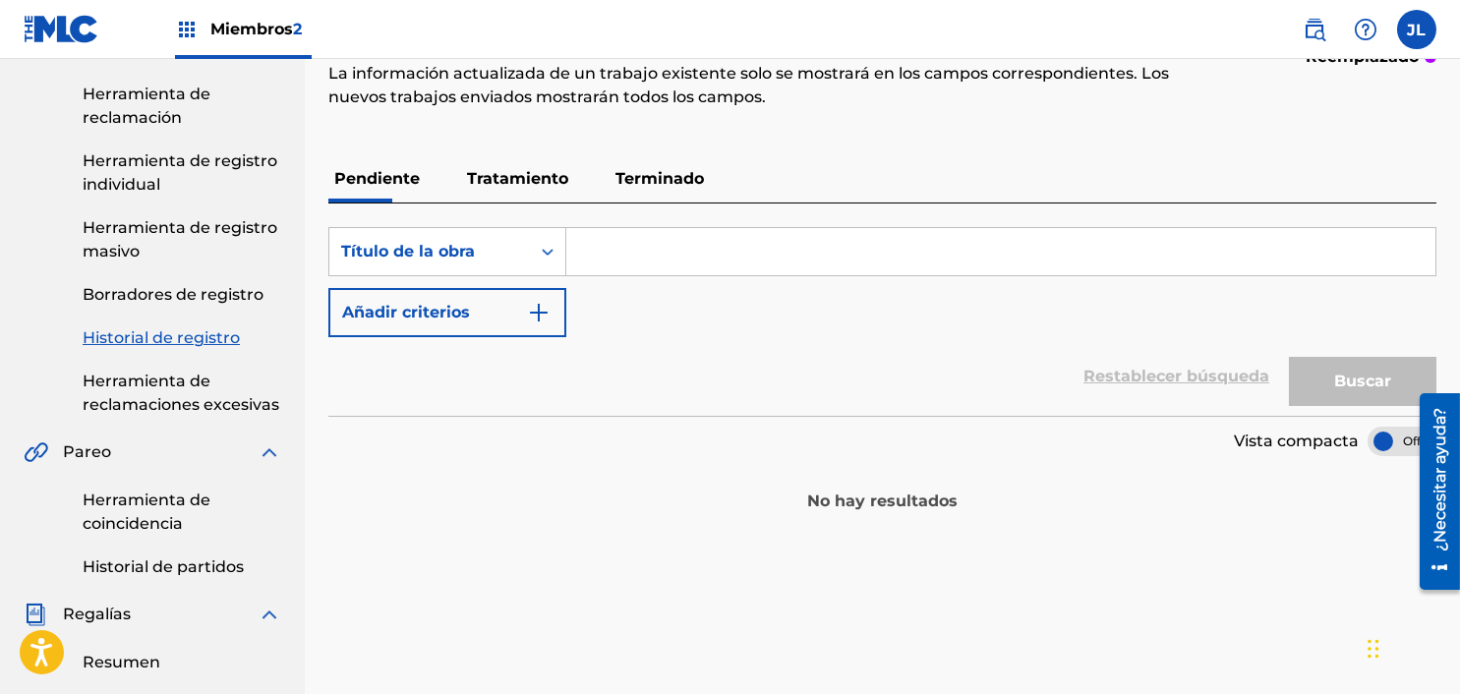
click at [547, 169] on p "Tratamiento" at bounding box center [517, 178] width 113 height 47
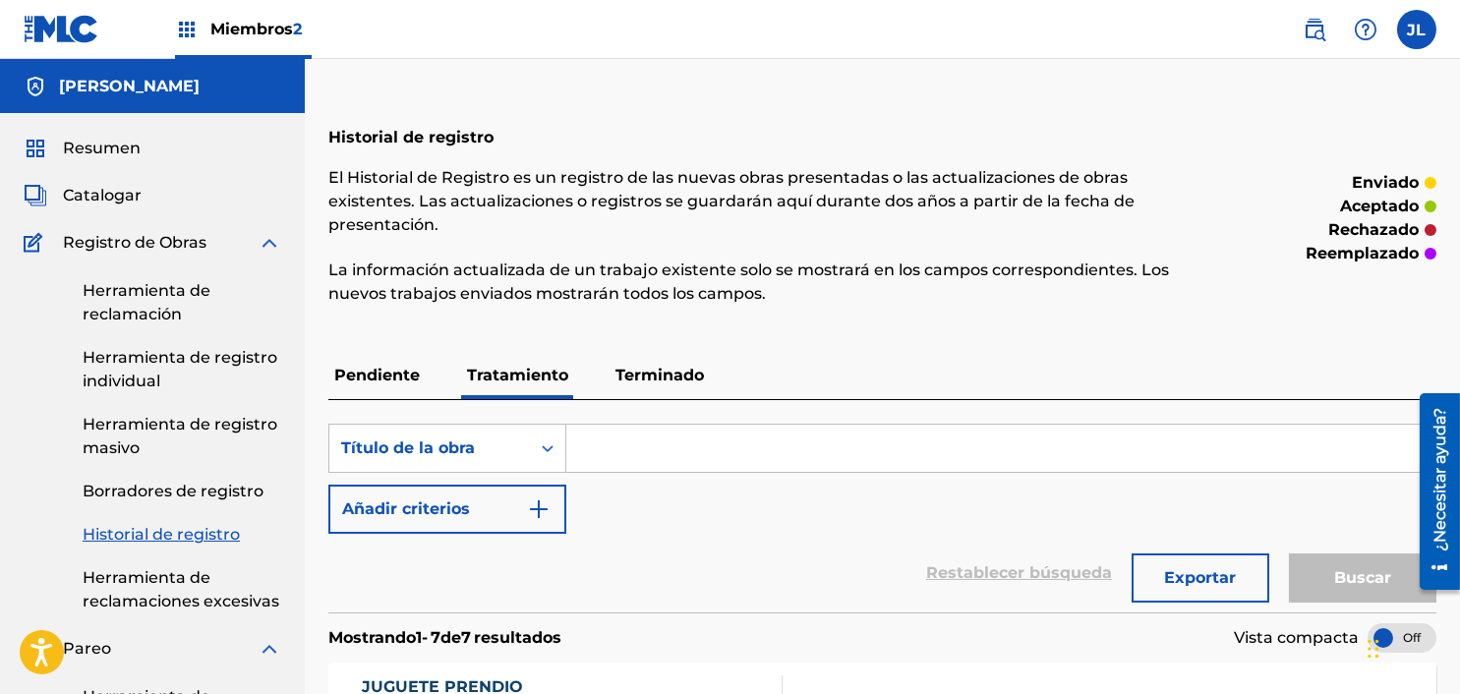
click at [660, 391] on p "Terminado" at bounding box center [660, 375] width 100 height 47
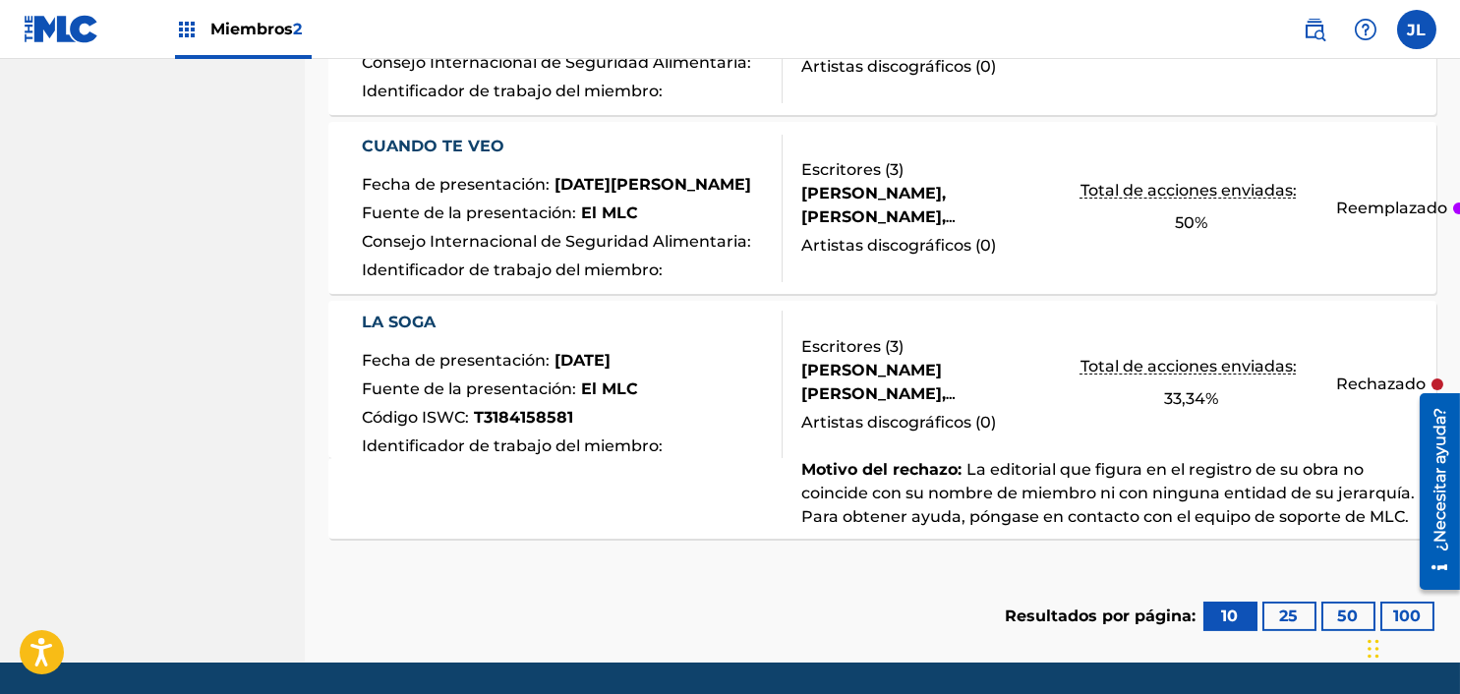
scroll to position [1861, 0]
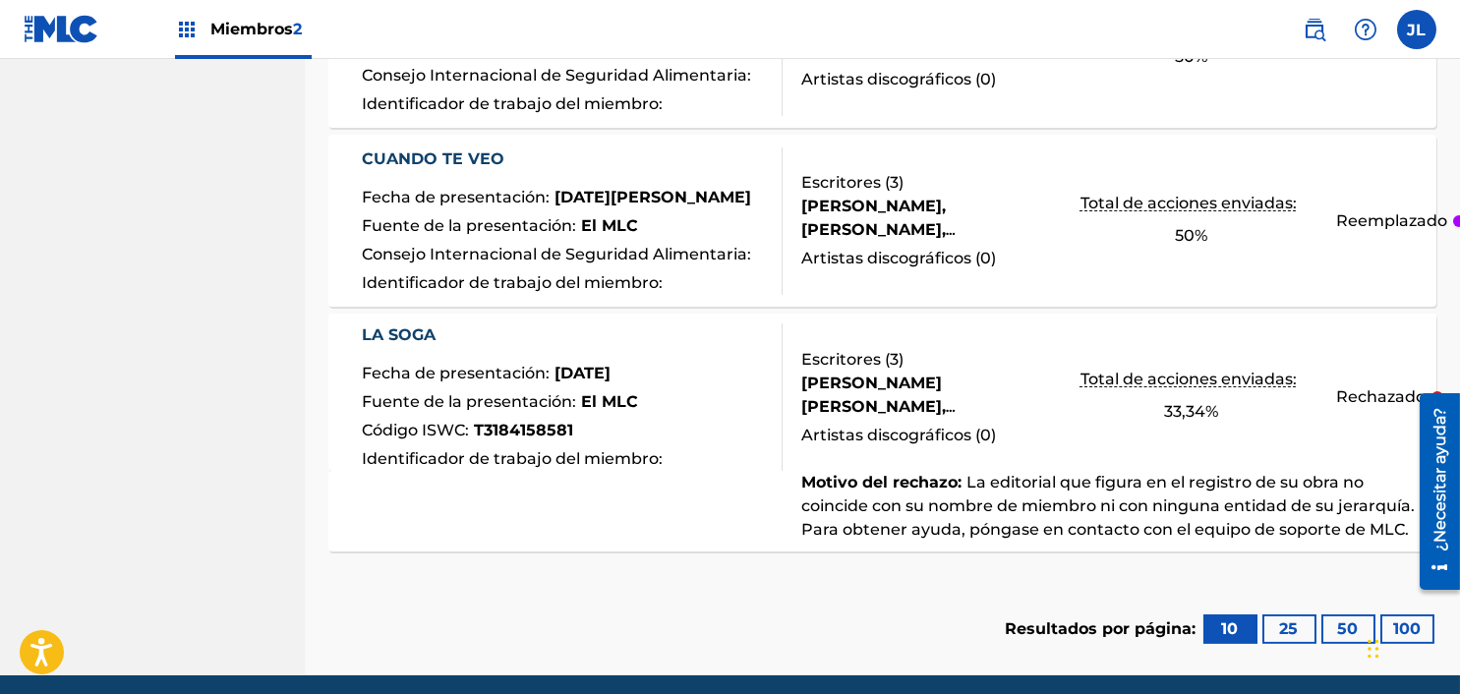
click at [1087, 235] on div "CUANDO TE VEO Fecha de presentación : [DATE][PERSON_NAME] Fuente de la presenta…" at bounding box center [882, 221] width 1108 height 172
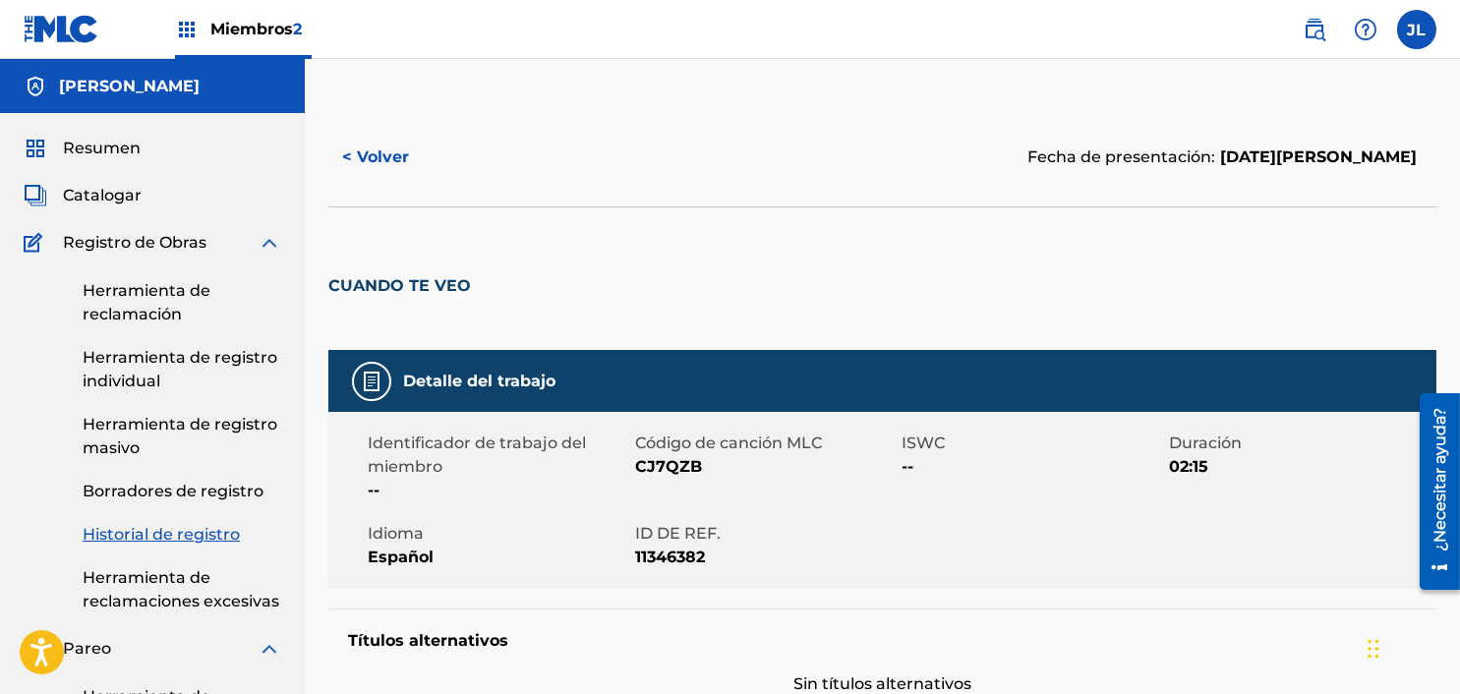
click at [415, 166] on button "< Volver" at bounding box center [387, 157] width 118 height 49
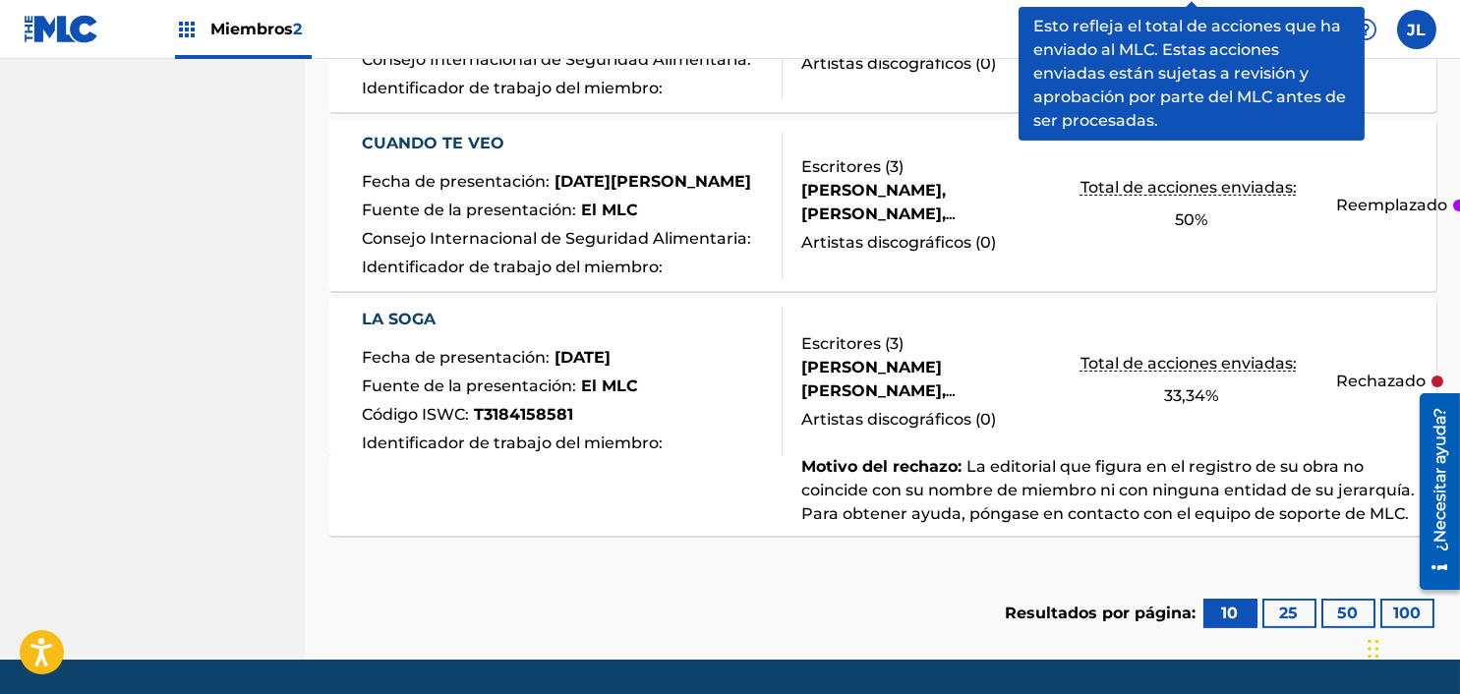
scroll to position [1861, 0]
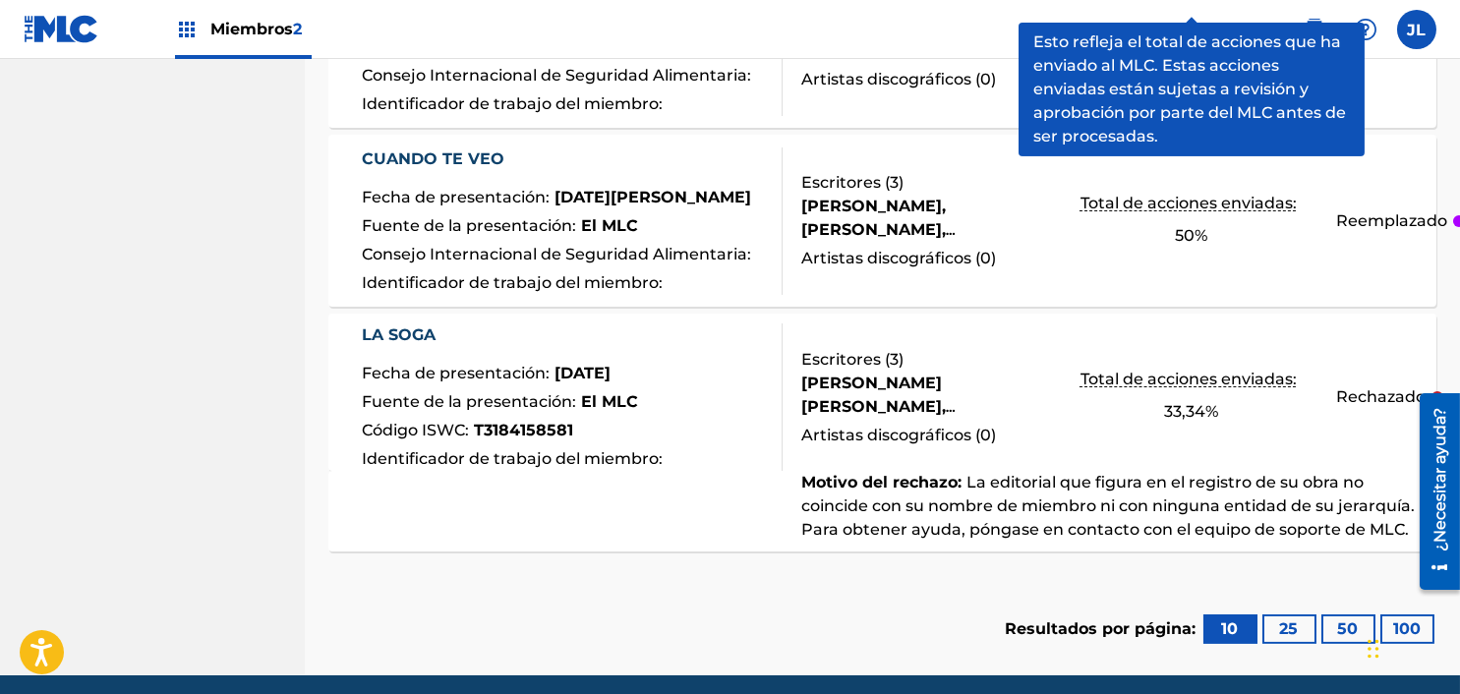
click at [1081, 261] on div "CUANDO TE VEO Fecha de presentación : [DATE][PERSON_NAME] Fuente de la presenta…" at bounding box center [882, 221] width 1108 height 172
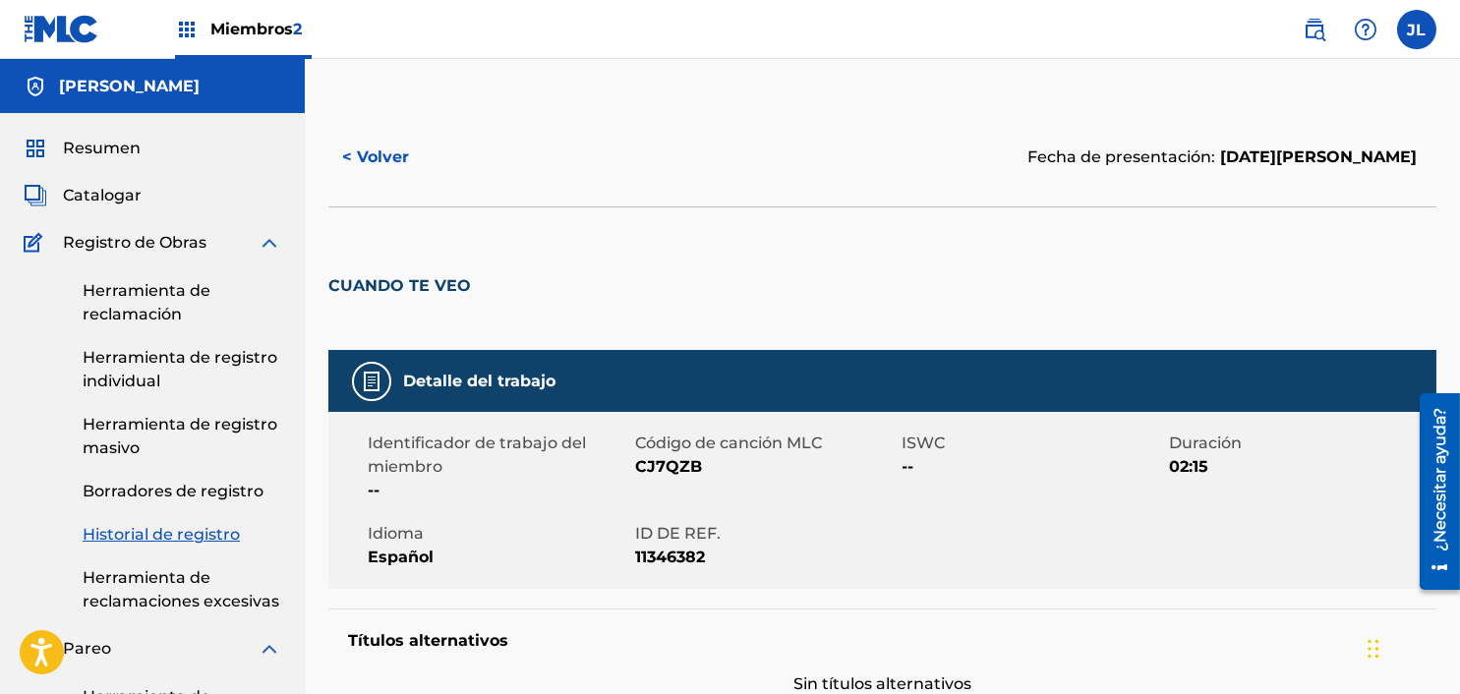
click at [361, 157] on font "< Volver" at bounding box center [375, 156] width 67 height 19
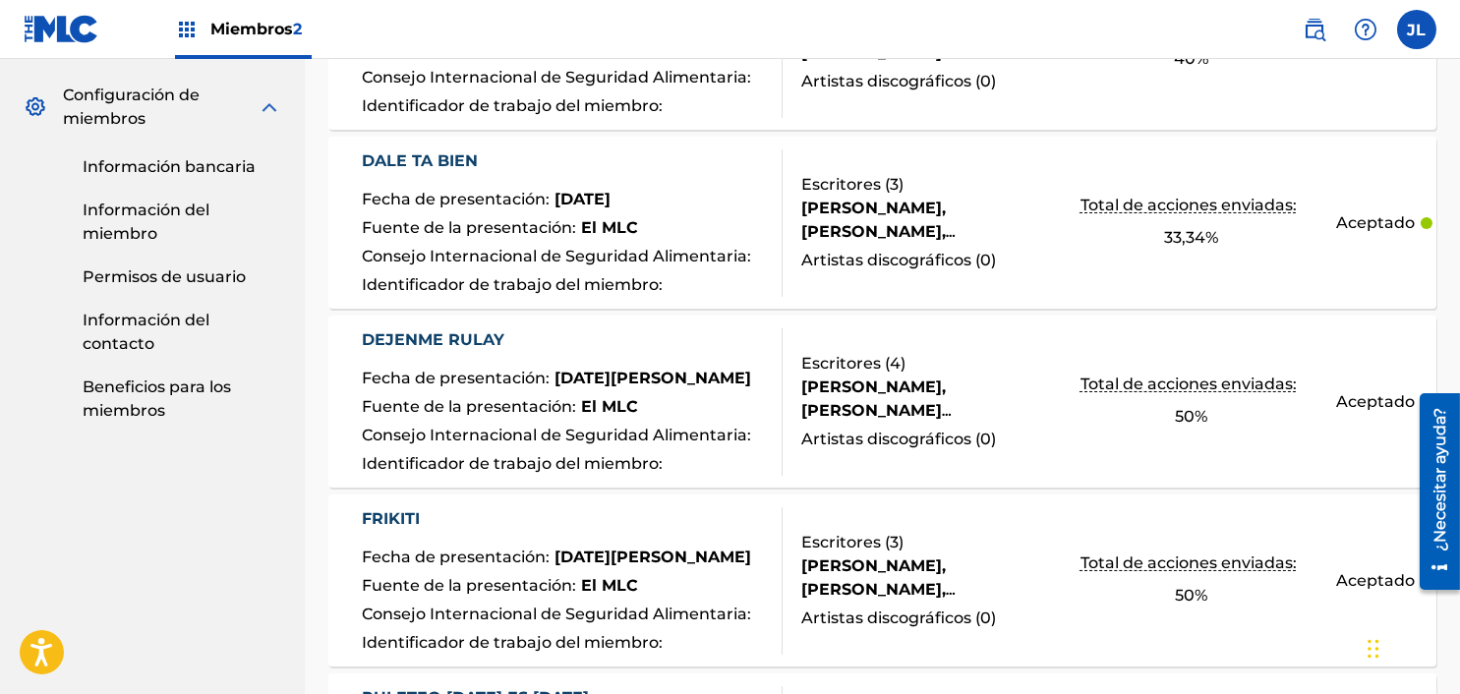
scroll to position [1007, 0]
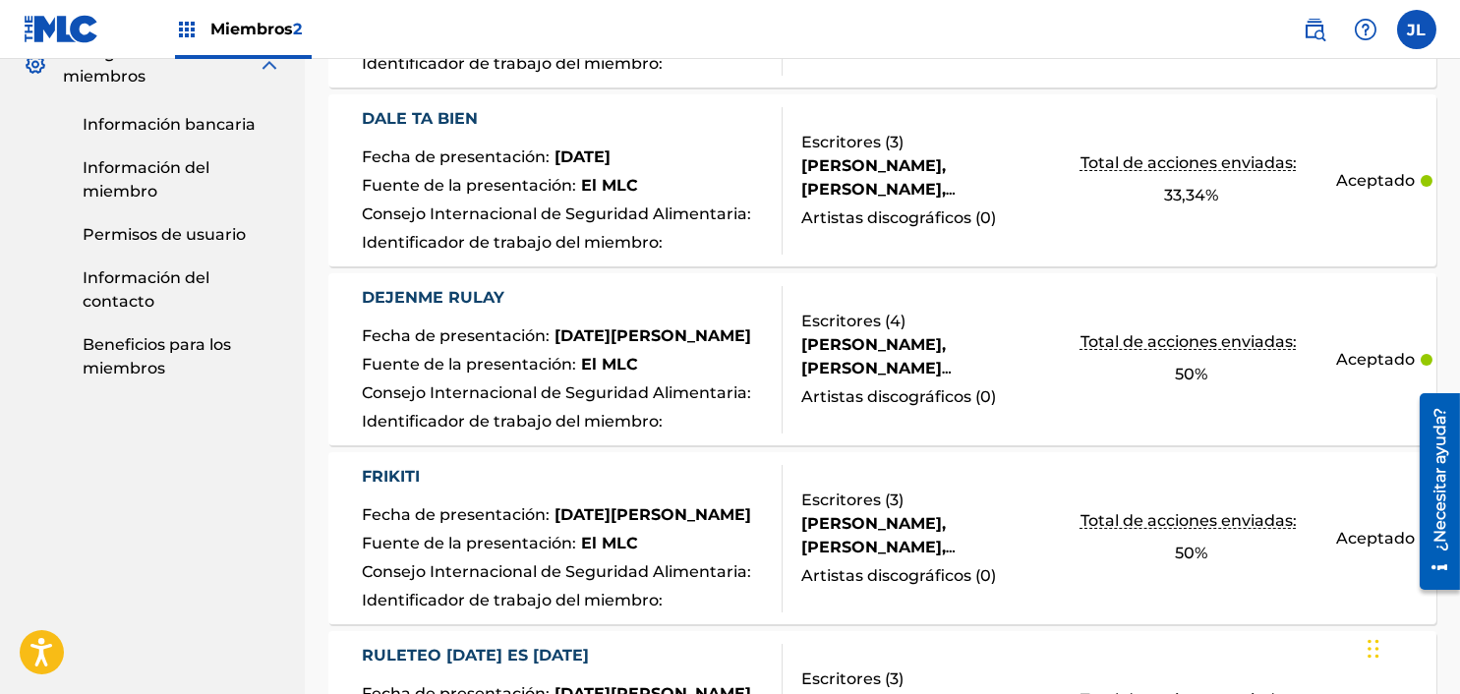
click at [1007, 361] on div "[PERSON_NAME], [PERSON_NAME] [PERSON_NAME] [PERSON_NAME] [PERSON_NAME]" at bounding box center [923, 356] width 245 height 47
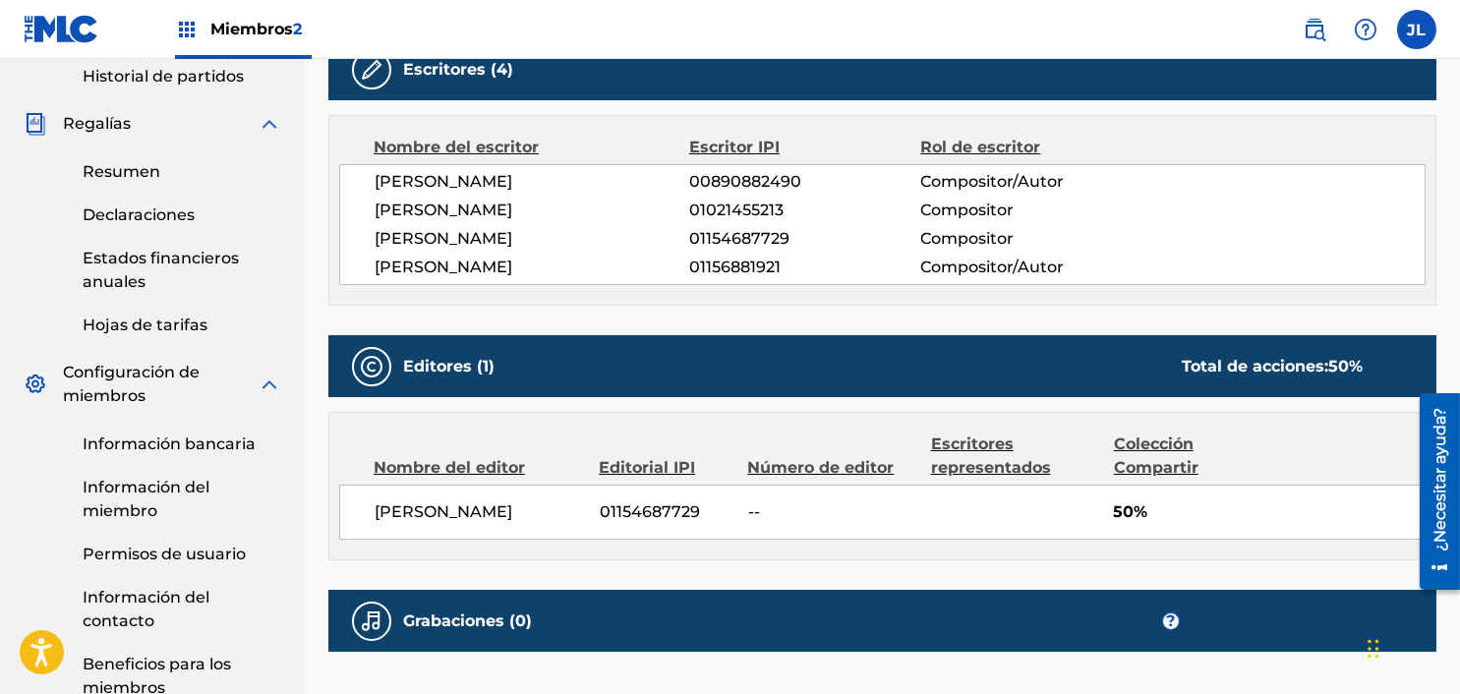
scroll to position [688, 0]
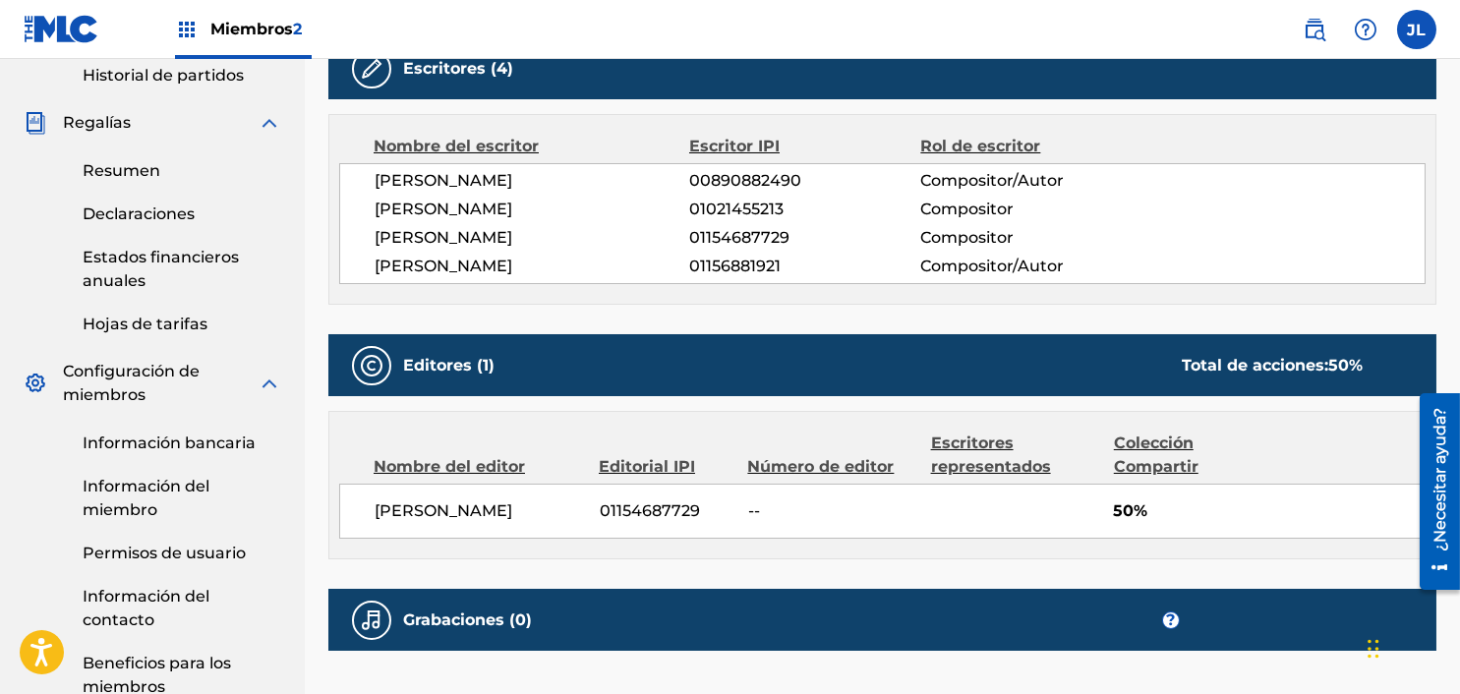
click at [184, 441] on font "Información bancaria" at bounding box center [169, 443] width 173 height 19
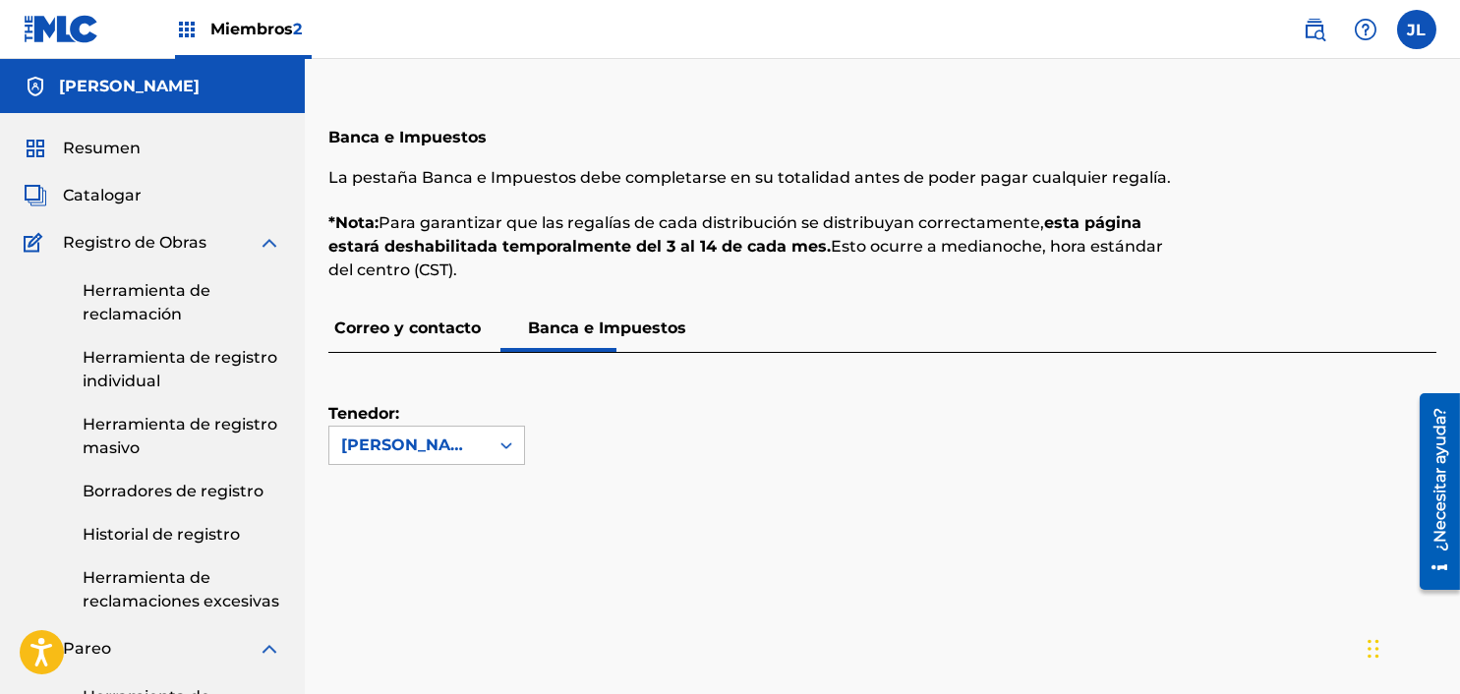
click at [1087, 31] on label at bounding box center [1416, 29] width 39 height 39
click at [1087, 29] on input "JL Jean Carlos Lara [EMAIL_ADDRESS][DOMAIN_NAME] Preferencias de notificación P…" at bounding box center [1417, 29] width 0 height 0
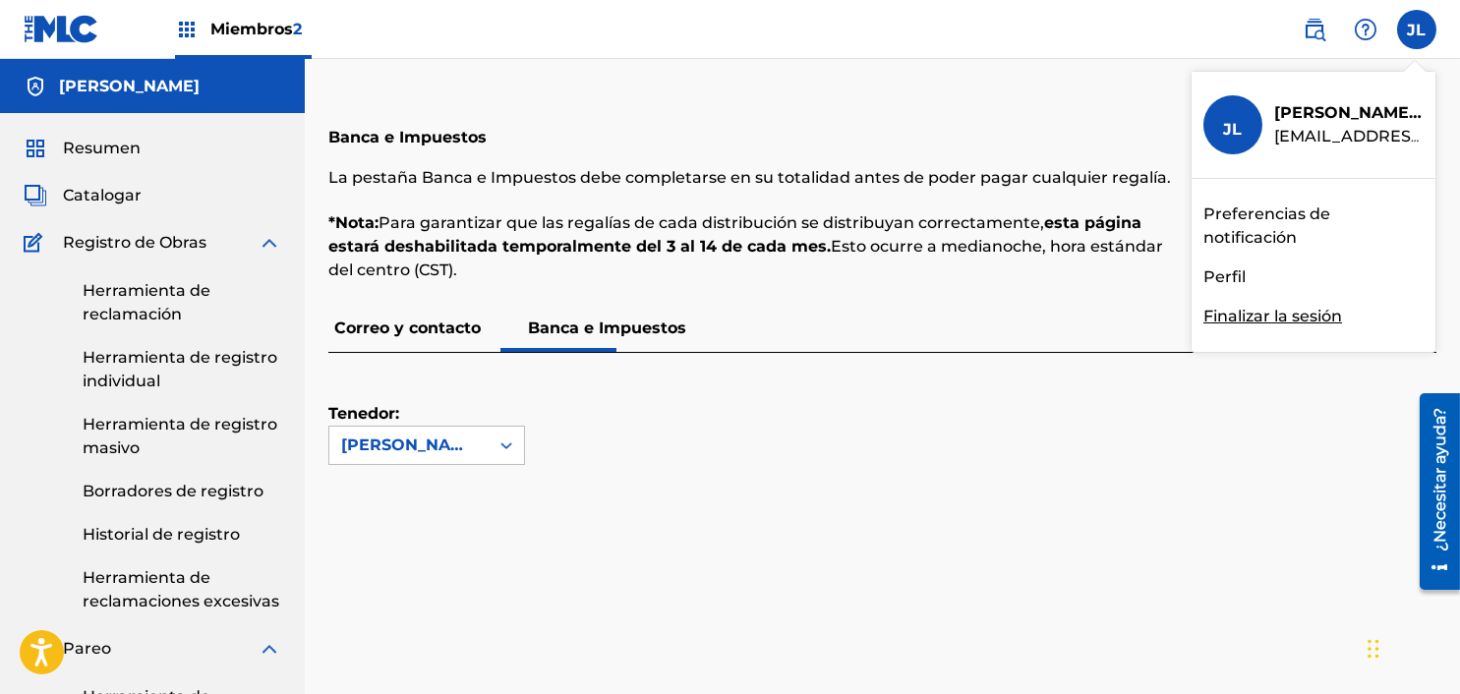
click at [1087, 40] on div "JL JL Jean Carlos Lara [EMAIL_ADDRESS][DOMAIN_NAME] Preferencias de notificació…" at bounding box center [1416, 29] width 39 height 39
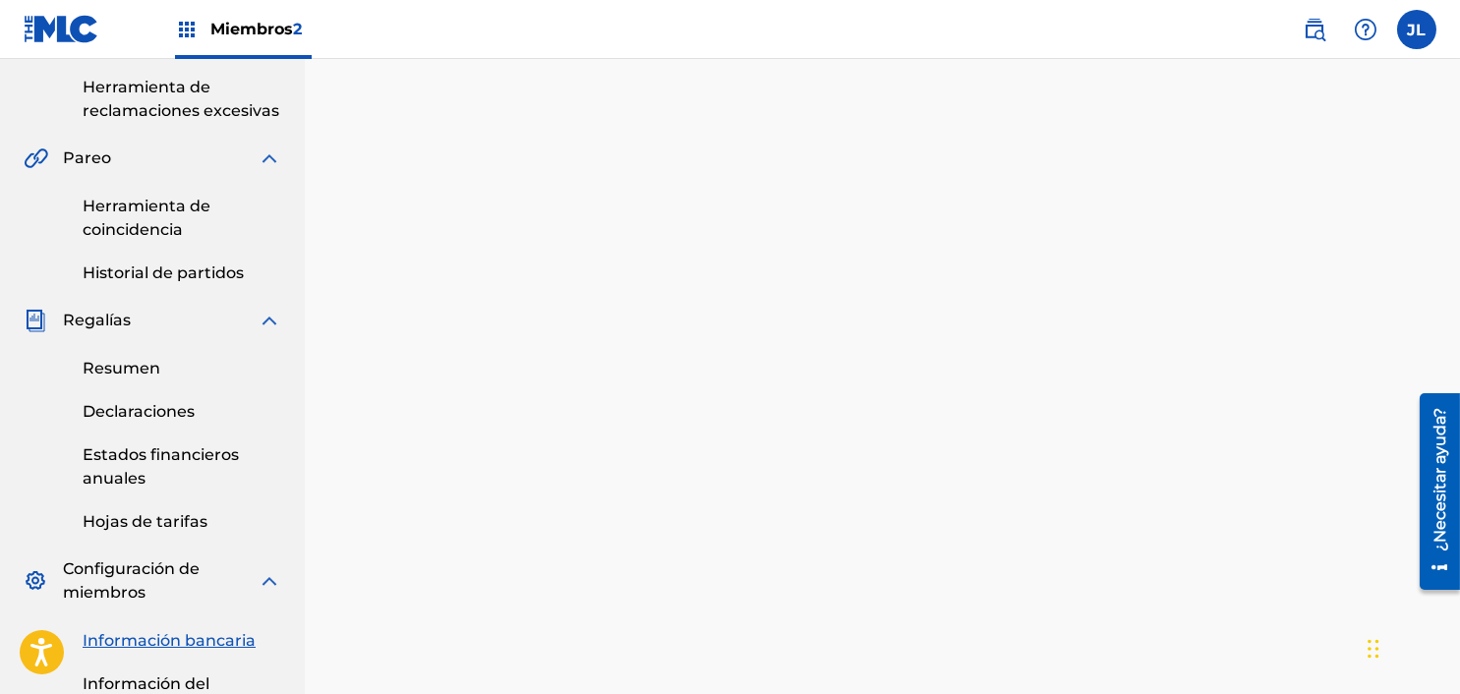
scroll to position [197, 0]
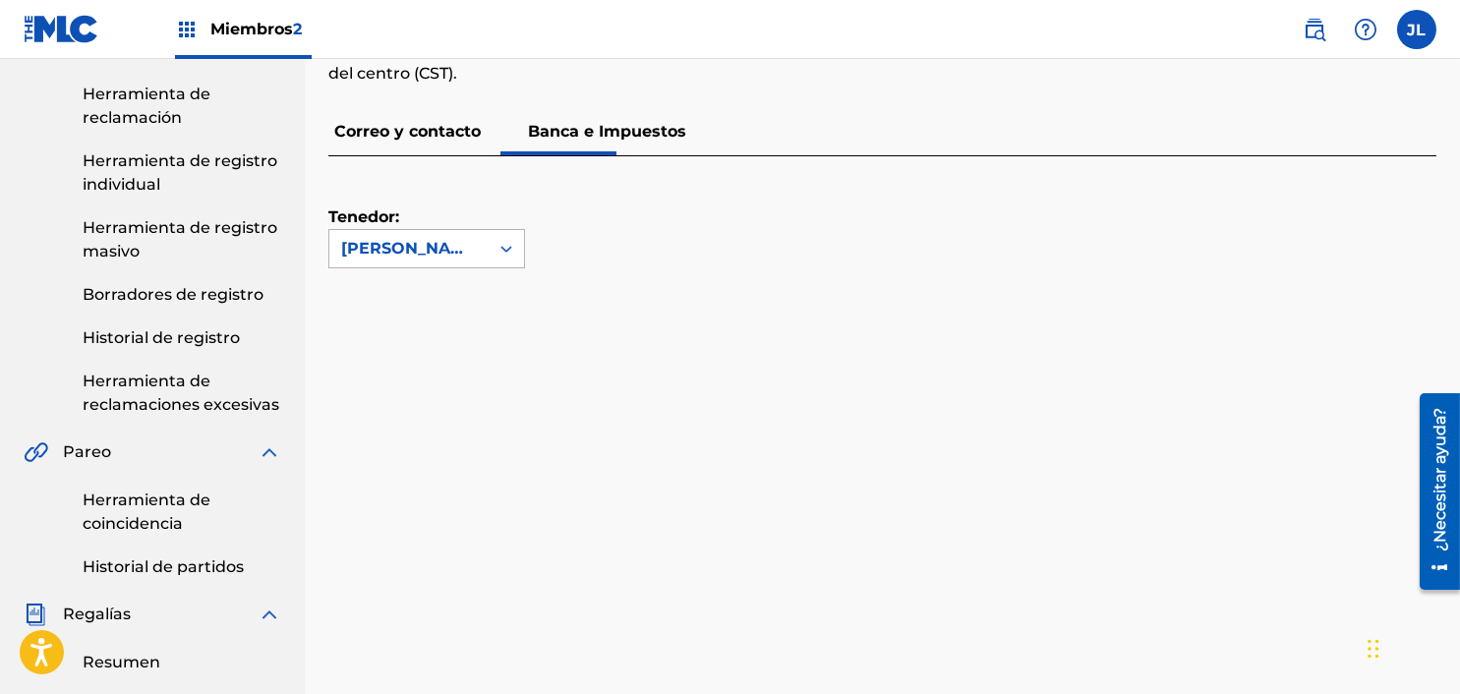
click at [447, 250] on font "[PERSON_NAME]" at bounding box center [411, 248] width 141 height 19
click at [466, 308] on div "[PERSON_NAME]" at bounding box center [426, 292] width 195 height 49
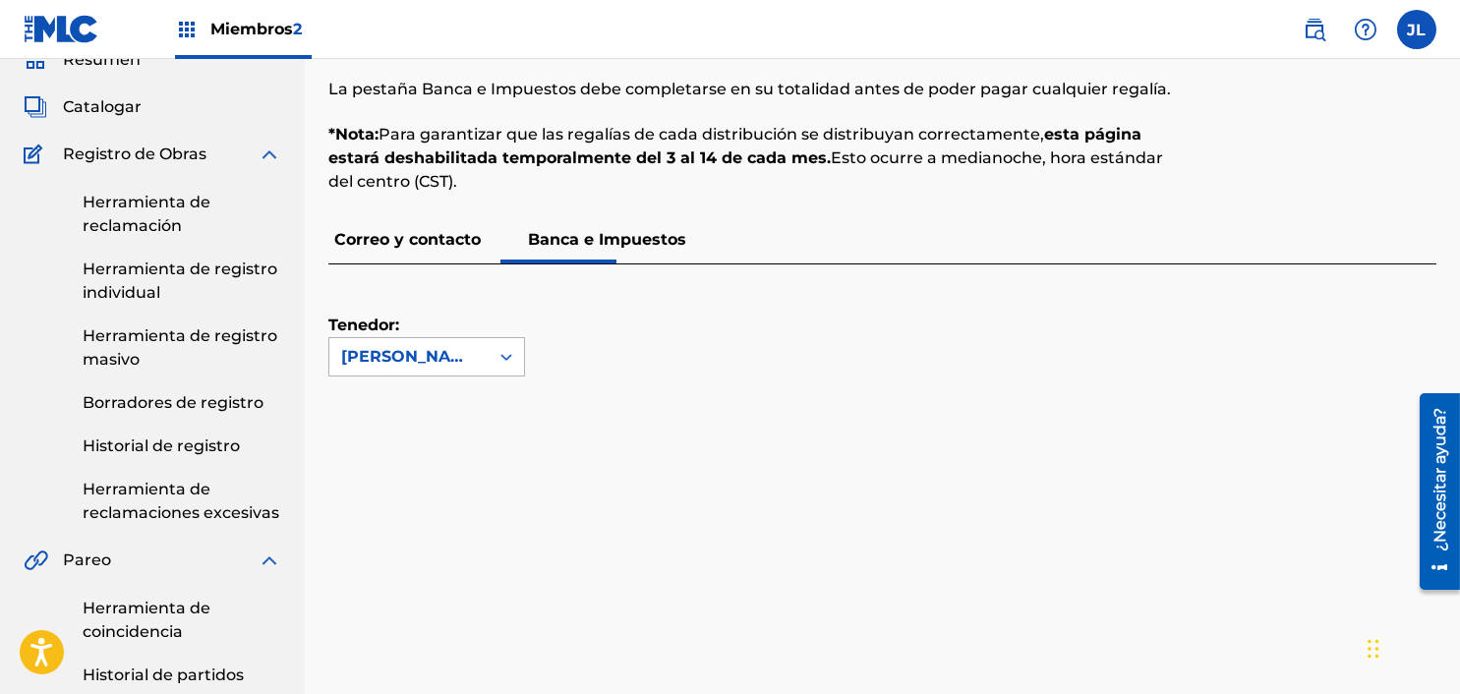
scroll to position [97, 0]
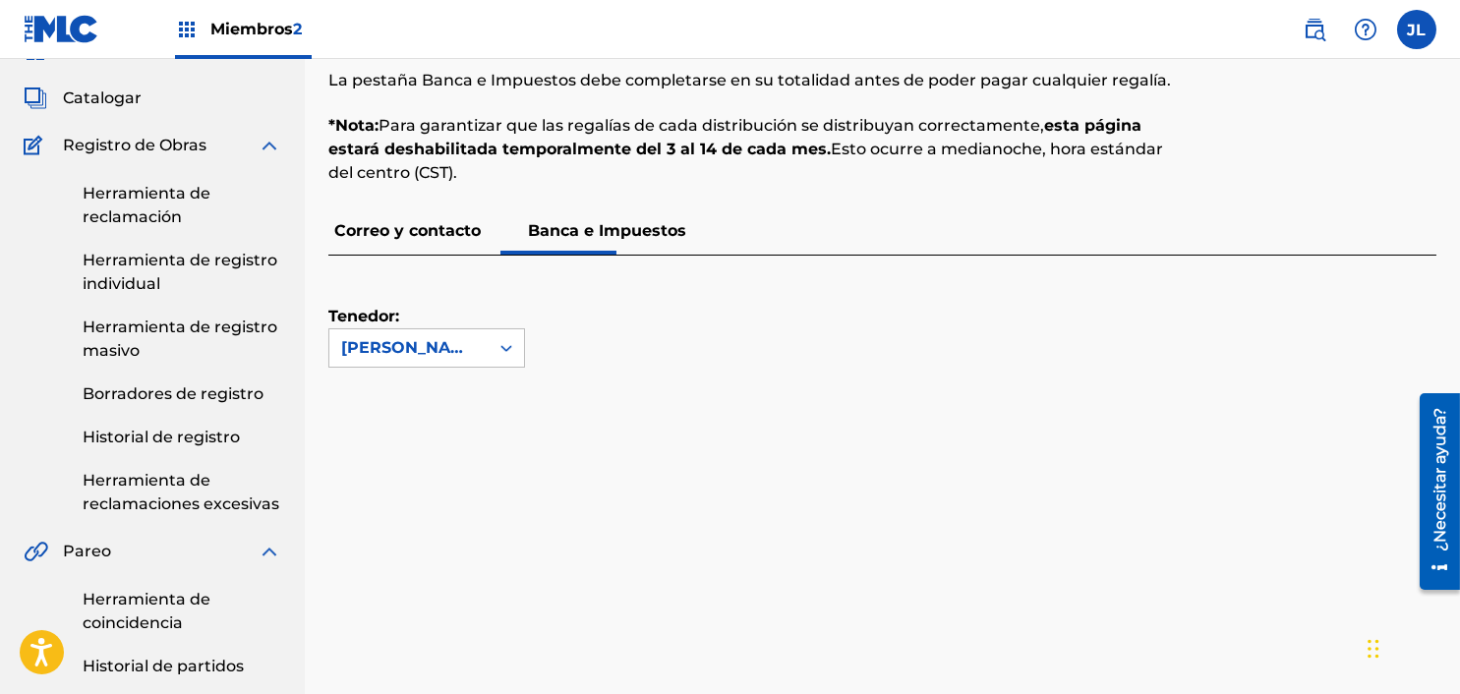
click at [452, 326] on div "Tenedor: [PERSON_NAME]" at bounding box center [426, 312] width 197 height 112
click at [436, 385] on font "[PERSON_NAME]" at bounding box center [410, 394] width 138 height 19
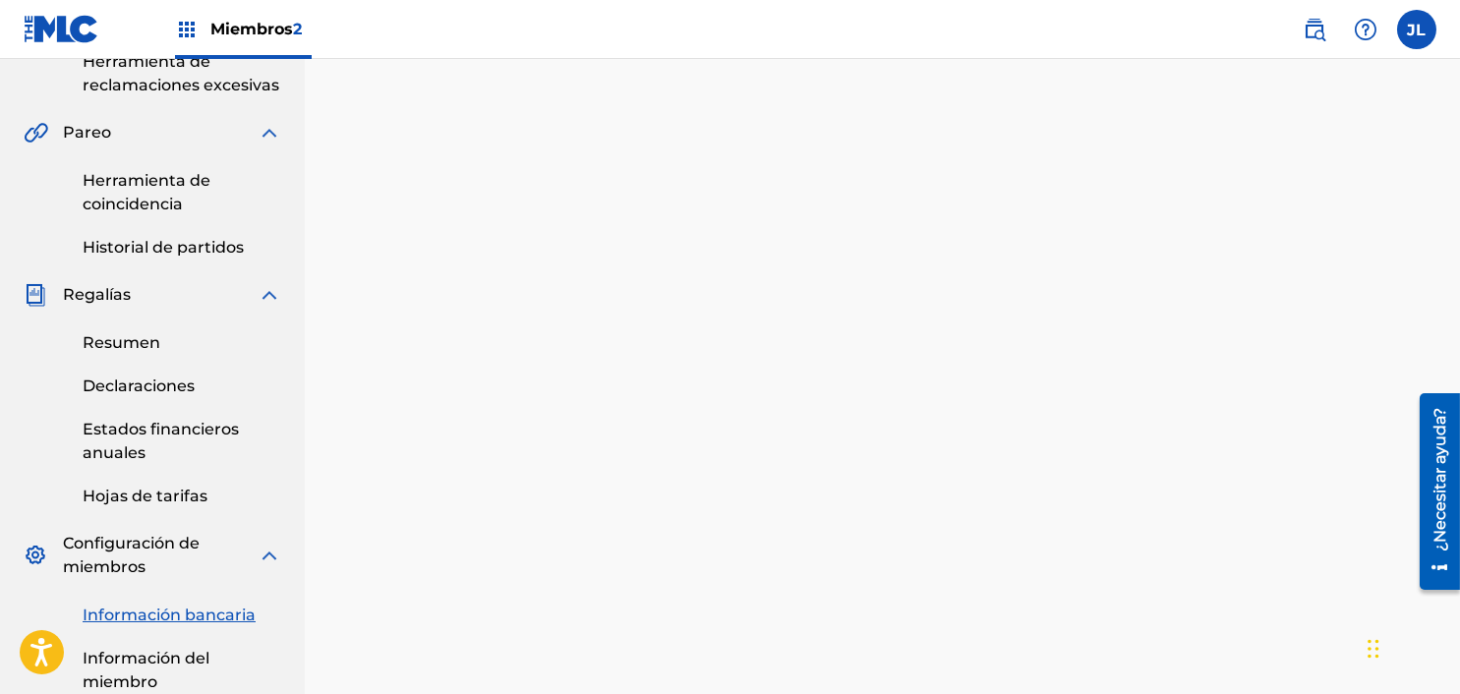
scroll to position [417, 0]
